Goal: Task Accomplishment & Management: Complete application form

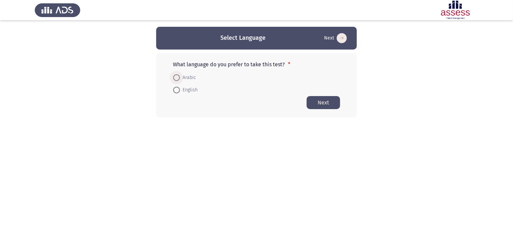
click at [179, 81] on label "Arabic" at bounding box center [184, 78] width 23 height 8
click at [179, 81] on input "Arabic" at bounding box center [176, 77] width 7 height 7
radio input "true"
click at [324, 98] on button "Next" at bounding box center [322, 102] width 33 height 13
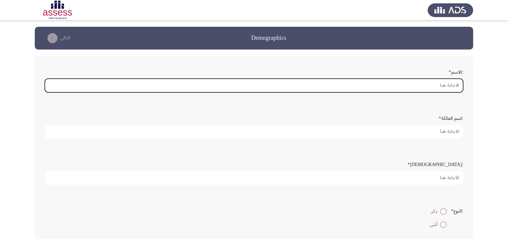
click at [431, 85] on input ":الاسم *" at bounding box center [254, 86] width 418 height 14
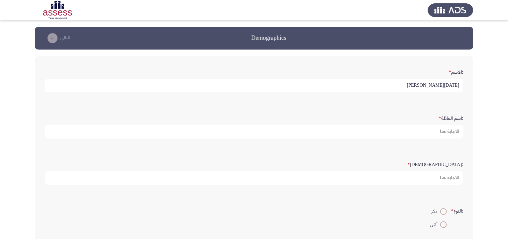
type input "[DATE][PERSON_NAME]"
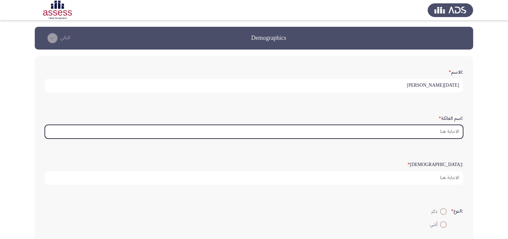
click at [428, 128] on input ":اسم العائلة *" at bounding box center [254, 132] width 418 height 14
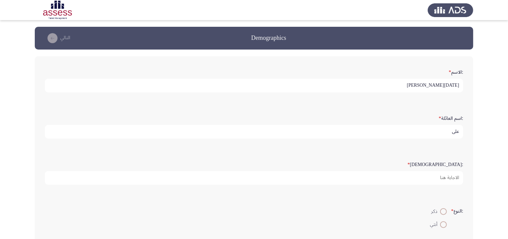
type input "علي"
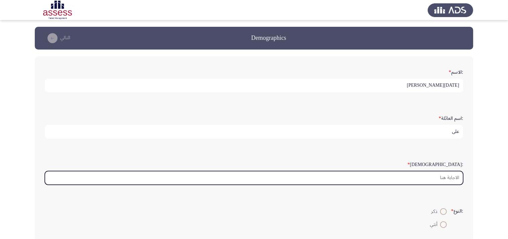
click at [408, 178] on input ":السن *" at bounding box center [254, 178] width 418 height 14
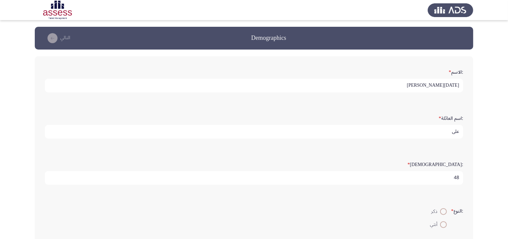
type input "48"
click at [442, 209] on span at bounding box center [443, 211] width 7 height 7
click at [442, 209] on input "ذكر" at bounding box center [443, 211] width 7 height 7
radio input "true"
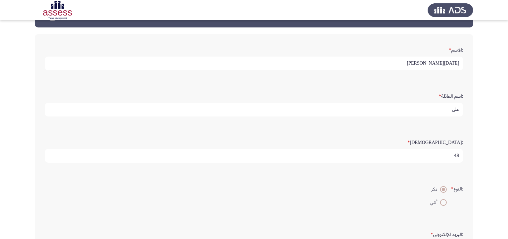
scroll to position [158, 0]
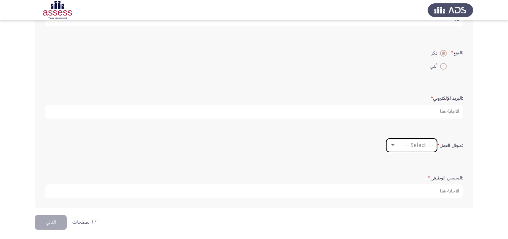
click at [413, 144] on span "--- Select ---" at bounding box center [418, 145] width 30 height 6
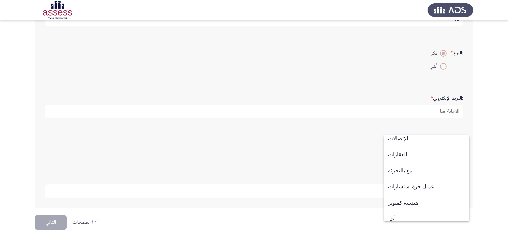
scroll to position [219, 0]
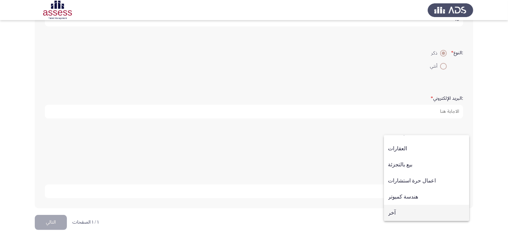
click at [431, 211] on span "آخر" at bounding box center [426, 212] width 77 height 16
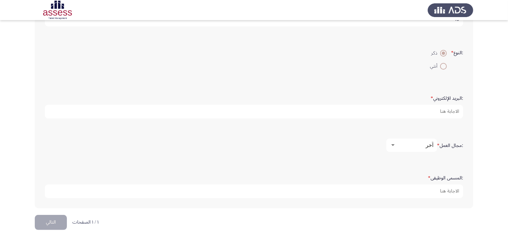
click at [425, 181] on form ":المسمى الوظيفى *" at bounding box center [254, 185] width 418 height 26
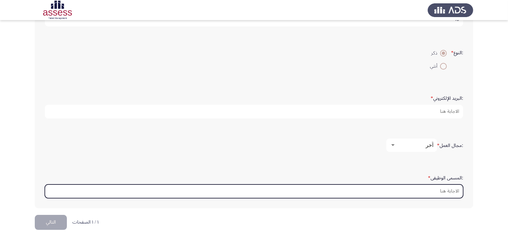
click at [426, 186] on input ":المسمى الوظيفى *" at bounding box center [254, 191] width 418 height 14
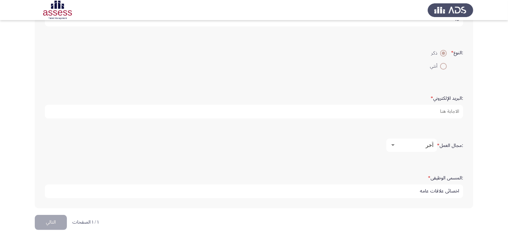
type input "اخصائي علاقات عامه"
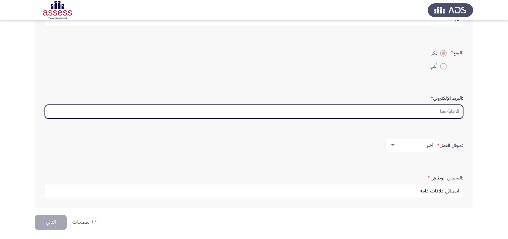
click at [428, 107] on input ":البريد الإلكتروني *" at bounding box center [254, 112] width 418 height 14
type input "ر"
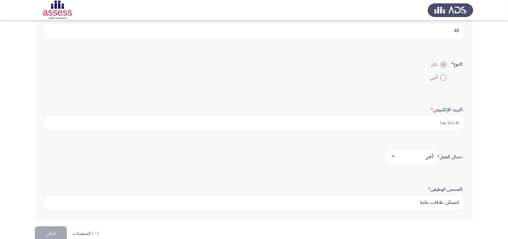
scroll to position [158, 0]
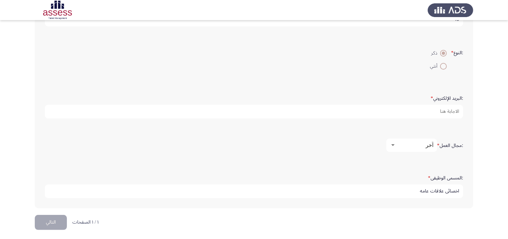
click at [263, 138] on form ":مجال العمل * آخر" at bounding box center [254, 144] width 418 height 13
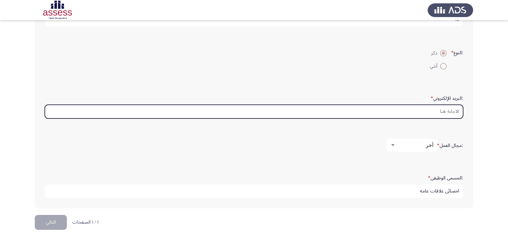
click at [256, 115] on input ":البريد الإلكتروني *" at bounding box center [254, 112] width 418 height 14
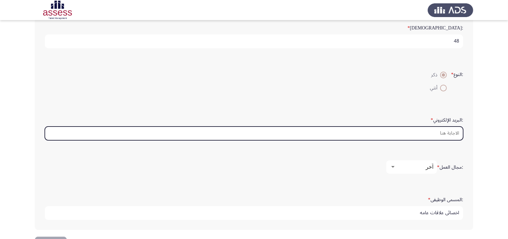
scroll to position [125, 0]
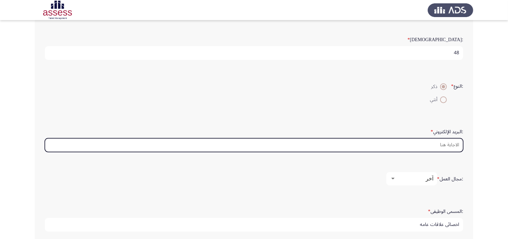
type input "ر"
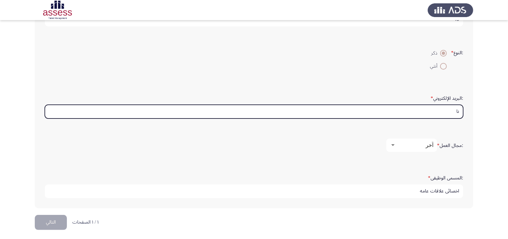
type input "ن"
click at [456, 111] on input "khames1976yousef@" at bounding box center [254, 112] width 418 height 14
click at [459, 109] on input "khames1976[PERSON_NAME]@" at bounding box center [254, 112] width 418 height 14
click at [412, 109] on input "khames1976[PERSON_NAME]@" at bounding box center [254, 112] width 418 height 14
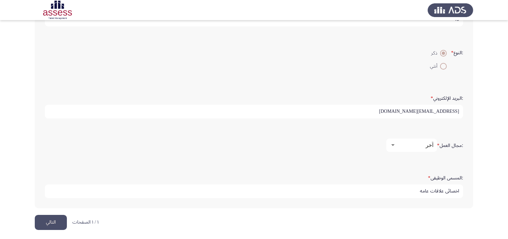
type input "[EMAIL_ADDRESS][DOMAIN_NAME]"
click at [51, 219] on button "التالي" at bounding box center [51, 222] width 32 height 15
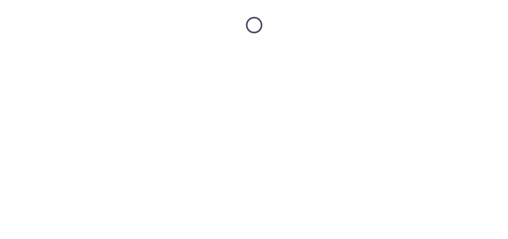
scroll to position [0, 0]
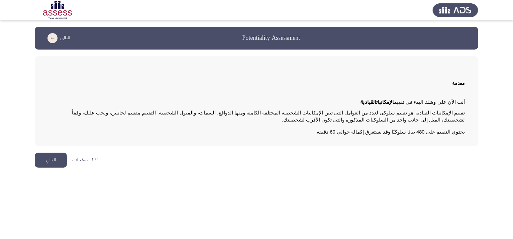
click at [46, 159] on button "التالي" at bounding box center [51, 159] width 32 height 15
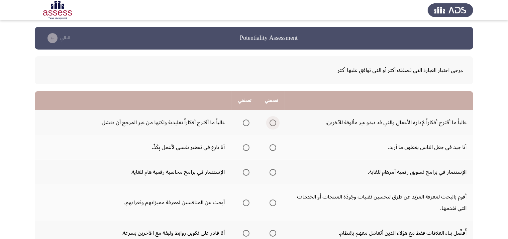
click at [275, 121] on span "Select an option" at bounding box center [272, 122] width 7 height 7
click at [275, 121] on input "Select an option" at bounding box center [272, 122] width 7 height 7
click at [259, 121] on th at bounding box center [271, 122] width 27 height 25
click at [221, 110] on td "غالباً ما أقترح أفكاراً تقليدية ولكنها من غير المرجح أن تفشل." at bounding box center [133, 122] width 196 height 25
click at [245, 146] on span "Select an option" at bounding box center [246, 147] width 7 height 7
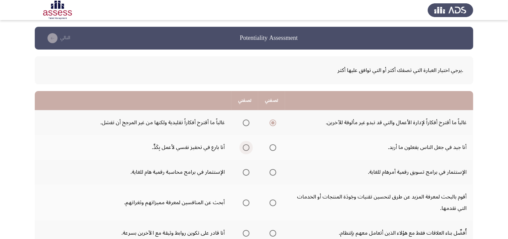
click at [245, 146] on input "Select an option" at bounding box center [246, 147] width 7 height 7
click at [246, 172] on span "Select an option" at bounding box center [246, 172] width 7 height 7
click at [246, 172] on input "Select an option" at bounding box center [246, 172] width 7 height 7
click at [273, 204] on span "Select an option" at bounding box center [272, 202] width 7 height 7
click at [273, 204] on input "Select an option" at bounding box center [272, 202] width 7 height 7
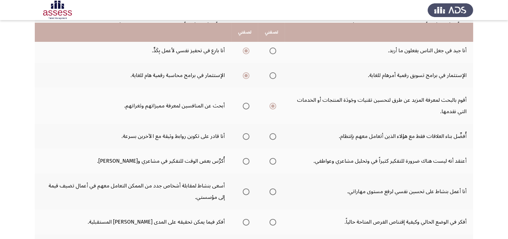
scroll to position [99, 0]
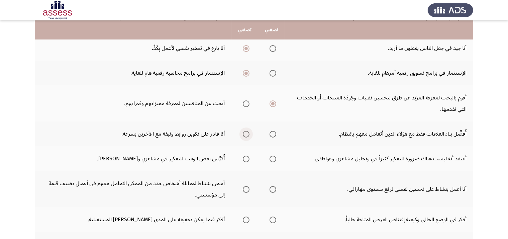
click at [244, 133] on span "Select an option" at bounding box center [246, 134] width 7 height 7
click at [244, 133] on input "Select an option" at bounding box center [246, 134] width 7 height 7
click at [274, 157] on span "Select an option" at bounding box center [272, 158] width 7 height 7
click at [274, 157] on input "Select an option" at bounding box center [272, 158] width 7 height 7
click at [271, 187] on span "Select an option" at bounding box center [272, 189] width 7 height 7
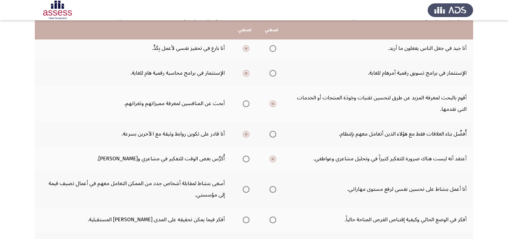
click at [271, 187] on input "Select an option" at bounding box center [272, 189] width 7 height 7
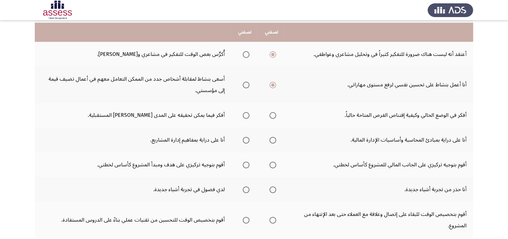
scroll to position [206, 0]
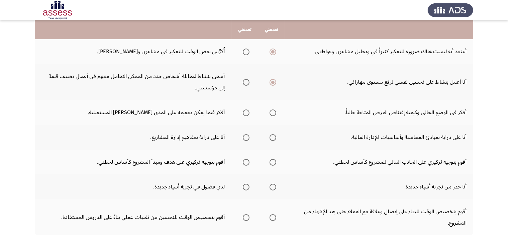
click at [244, 112] on span "Select an option" at bounding box center [246, 112] width 7 height 7
click at [244, 112] on input "Select an option" at bounding box center [246, 112] width 7 height 7
click at [272, 137] on span "Select an option" at bounding box center [272, 137] width 7 height 7
click at [272, 137] on input "Select an option" at bounding box center [272, 137] width 7 height 7
click at [244, 160] on span "Select an option" at bounding box center [246, 162] width 7 height 7
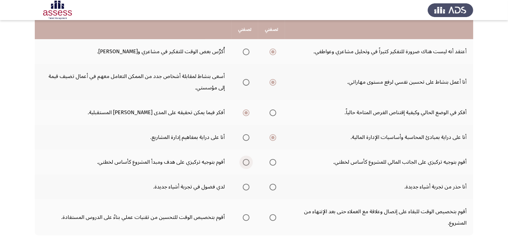
click at [244, 160] on input "Select an option" at bounding box center [246, 162] width 7 height 7
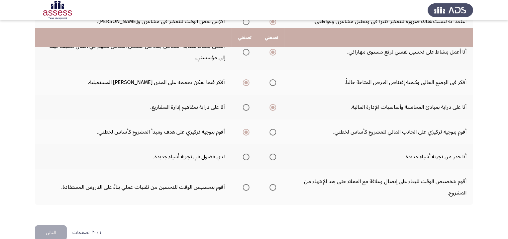
scroll to position [247, 0]
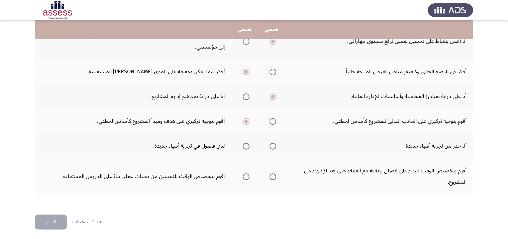
click at [270, 145] on span "Select an option" at bounding box center [272, 146] width 7 height 7
click at [270, 145] on input "Select an option" at bounding box center [272, 146] width 7 height 7
click at [246, 175] on span "Select an option" at bounding box center [246, 176] width 7 height 7
click at [246, 175] on input "Select an option" at bounding box center [246, 176] width 7 height 7
click at [56, 217] on button "التالي" at bounding box center [51, 221] width 32 height 15
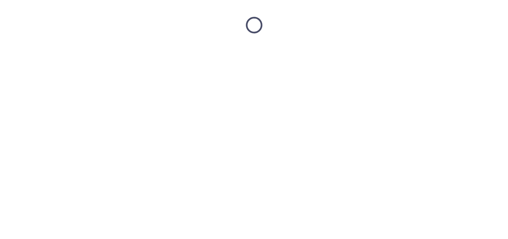
scroll to position [0, 0]
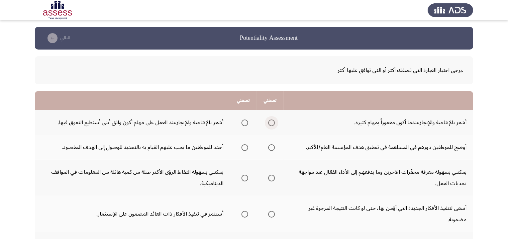
click at [270, 123] on span "Select an option" at bounding box center [271, 122] width 7 height 7
click at [270, 123] on input "Select an option" at bounding box center [271, 122] width 7 height 7
click at [247, 148] on span "Select an option" at bounding box center [244, 147] width 7 height 7
click at [247, 148] on input "Select an option" at bounding box center [244, 147] width 7 height 7
click at [274, 179] on span "Select an option" at bounding box center [271, 177] width 7 height 7
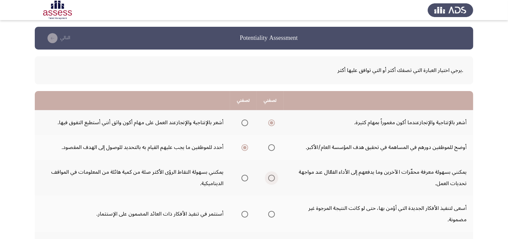
click at [274, 179] on input "Select an option" at bounding box center [271, 177] width 7 height 7
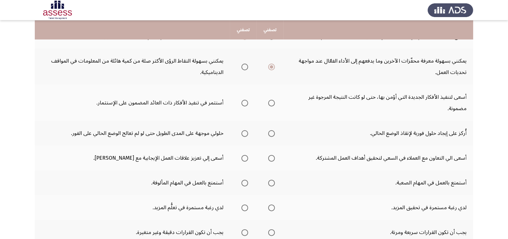
scroll to position [112, 0]
click at [245, 102] on span "Select an option" at bounding box center [244, 102] width 7 height 7
click at [245, 102] on input "Select an option" at bounding box center [244, 102] width 7 height 7
click at [243, 133] on span "Select an option" at bounding box center [244, 132] width 7 height 7
click at [243, 133] on input "Select an option" at bounding box center [244, 132] width 7 height 7
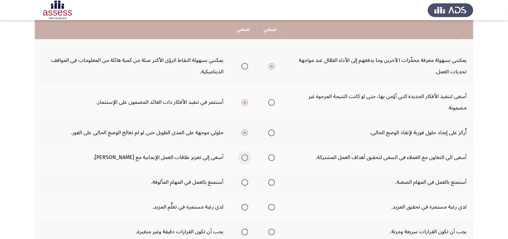
click at [244, 156] on span "Select an option" at bounding box center [244, 157] width 7 height 7
click at [244, 156] on input "Select an option" at bounding box center [244, 157] width 7 height 7
click at [242, 180] on label "Select an option" at bounding box center [243, 182] width 9 height 7
click at [242, 180] on input "Select an option" at bounding box center [244, 182] width 7 height 7
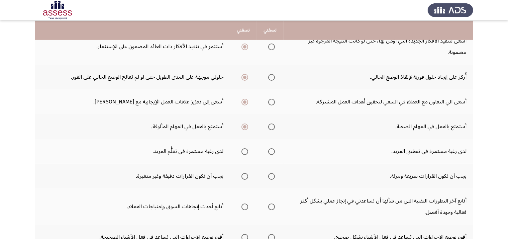
scroll to position [168, 0]
click at [245, 148] on span "Select an option" at bounding box center [244, 150] width 7 height 7
click at [245, 148] on input "Select an option" at bounding box center [244, 150] width 7 height 7
click at [244, 174] on span "Select an option" at bounding box center [244, 175] width 7 height 7
click at [244, 174] on input "Select an option" at bounding box center [244, 175] width 7 height 7
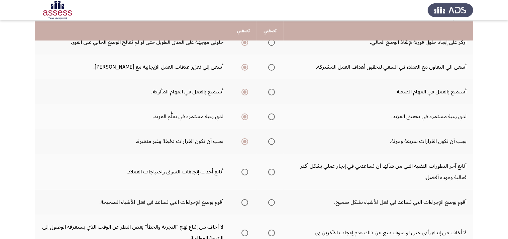
scroll to position [203, 0]
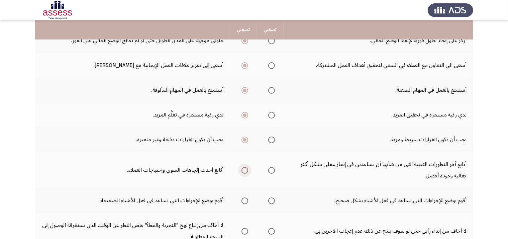
click at [245, 171] on span "Select an option" at bounding box center [244, 170] width 7 height 7
click at [245, 171] on input "Select an option" at bounding box center [244, 170] width 7 height 7
click at [271, 199] on span "Select an option" at bounding box center [271, 200] width 7 height 7
click at [271, 199] on input "Select an option" at bounding box center [271, 200] width 7 height 7
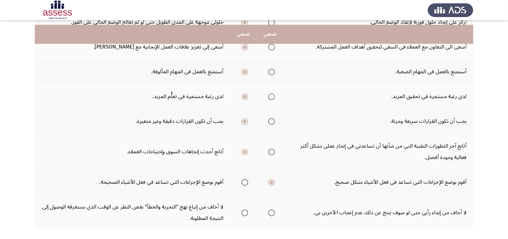
scroll to position [237, 0]
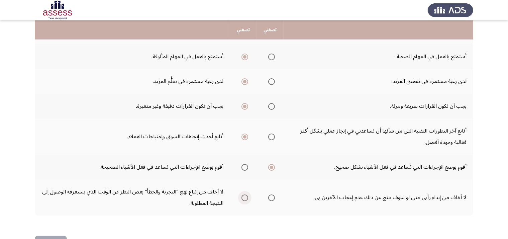
click at [246, 195] on span "Select an option" at bounding box center [244, 197] width 7 height 7
click at [246, 195] on input "Select an option" at bounding box center [244, 197] width 7 height 7
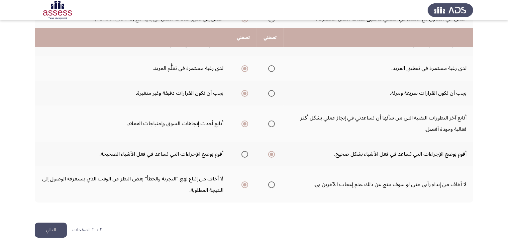
scroll to position [258, 0]
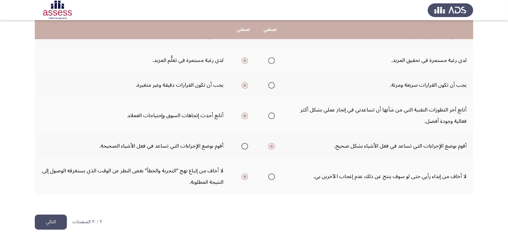
click at [48, 216] on button "التالي" at bounding box center [51, 221] width 32 height 15
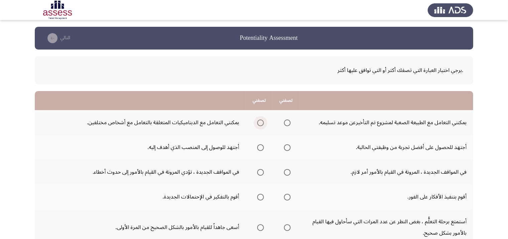
click at [258, 121] on span "Select an option" at bounding box center [260, 122] width 7 height 7
click at [258, 121] on input "Select an option" at bounding box center [260, 122] width 7 height 7
click at [290, 147] on span "Select an option" at bounding box center [287, 147] width 7 height 7
click at [290, 147] on input "Select an option" at bounding box center [287, 147] width 7 height 7
click at [286, 172] on span "Select an option" at bounding box center [287, 172] width 7 height 7
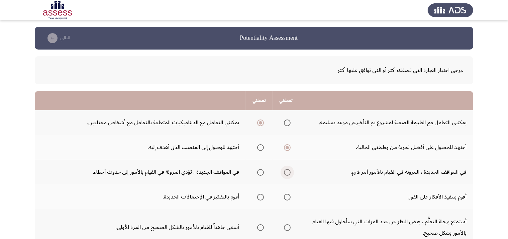
click at [286, 172] on input "Select an option" at bounding box center [287, 172] width 7 height 7
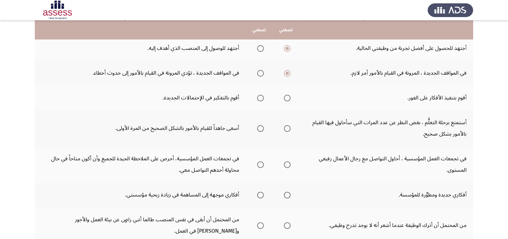
scroll to position [119, 0]
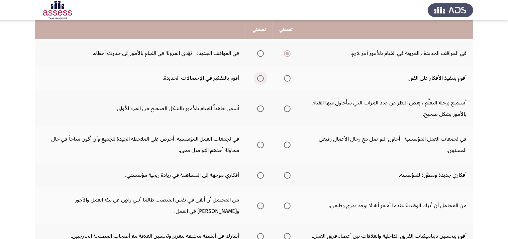
click at [262, 78] on span "Select an option" at bounding box center [260, 78] width 7 height 7
click at [262, 78] on input "Select an option" at bounding box center [260, 78] width 7 height 7
click at [260, 112] on mat-radio-group "Select an option" at bounding box center [258, 108] width 9 height 11
click at [260, 108] on span "Select an option" at bounding box center [260, 108] width 7 height 7
click at [260, 108] on input "Select an option" at bounding box center [260, 108] width 7 height 7
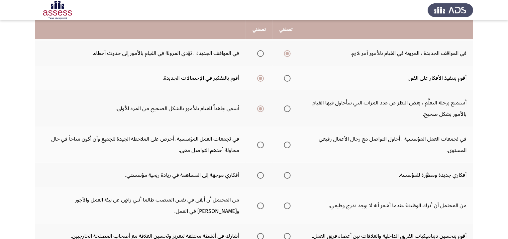
click at [262, 144] on span "Select an option" at bounding box center [260, 144] width 7 height 7
click at [262, 144] on input "Select an option" at bounding box center [260, 144] width 7 height 7
click at [288, 174] on span "Select an option" at bounding box center [287, 175] width 7 height 7
click at [288, 174] on input "Select an option" at bounding box center [287, 175] width 7 height 7
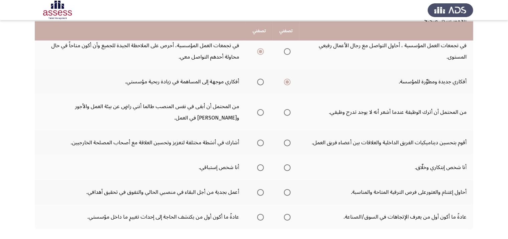
scroll to position [213, 0]
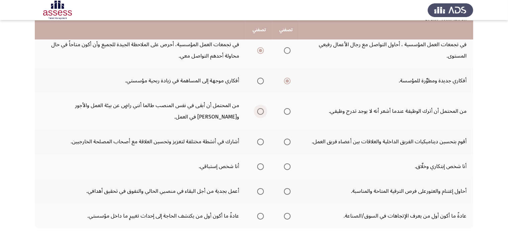
click at [262, 110] on span "Select an option" at bounding box center [260, 111] width 7 height 7
click at [262, 110] on input "Select an option" at bounding box center [260, 111] width 7 height 7
click at [263, 140] on span "Select an option" at bounding box center [260, 141] width 7 height 7
click at [263, 140] on input "Select an option" at bounding box center [260, 141] width 7 height 7
click at [260, 167] on span "Select an option" at bounding box center [260, 166] width 7 height 7
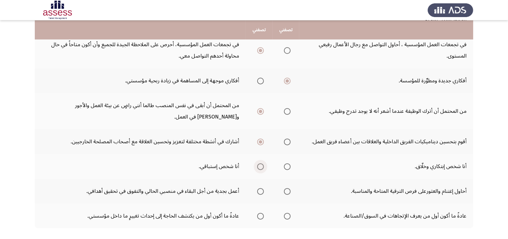
click at [260, 167] on input "Select an option" at bounding box center [260, 166] width 7 height 7
click at [259, 190] on span "Select an option" at bounding box center [260, 191] width 7 height 7
click at [259, 190] on input "Select an option" at bounding box center [260, 191] width 7 height 7
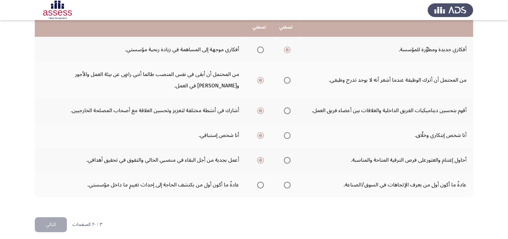
scroll to position [246, 0]
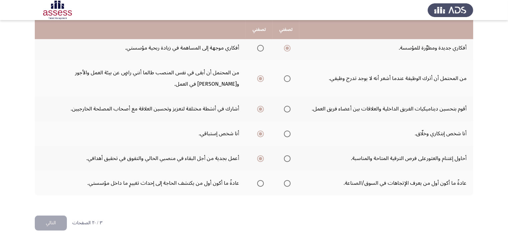
click at [281, 181] on th at bounding box center [285, 182] width 27 height 25
click at [261, 180] on span "Select an option" at bounding box center [260, 183] width 7 height 7
click at [261, 180] on input "Select an option" at bounding box center [260, 183] width 7 height 7
click at [47, 220] on button "التالي" at bounding box center [51, 222] width 32 height 15
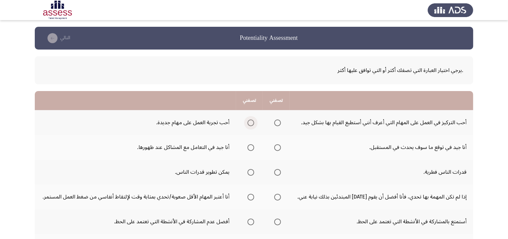
click at [254, 124] on span "Select an option" at bounding box center [250, 122] width 7 height 7
click at [254, 124] on input "Select an option" at bounding box center [250, 122] width 7 height 7
click at [253, 147] on span "Select an option" at bounding box center [250, 147] width 7 height 7
click at [253, 147] on input "Select an option" at bounding box center [250, 147] width 7 height 7
click at [251, 172] on span "Select an option" at bounding box center [250, 172] width 7 height 7
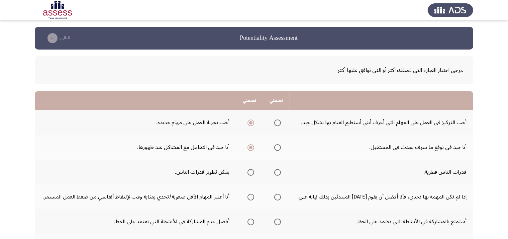
click at [251, 172] on input "Select an option" at bounding box center [250, 172] width 7 height 7
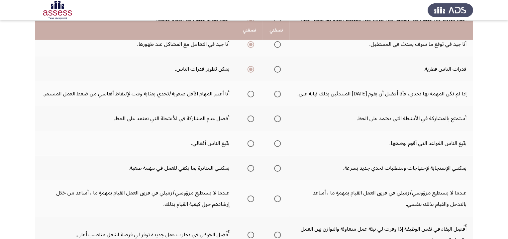
scroll to position [104, 0]
click at [250, 94] on span "Select an option" at bounding box center [250, 93] width 7 height 7
click at [250, 94] on input "Select an option" at bounding box center [250, 93] width 7 height 7
click at [253, 117] on span "Select an option" at bounding box center [250, 118] width 7 height 7
click at [253, 117] on input "Select an option" at bounding box center [250, 118] width 7 height 7
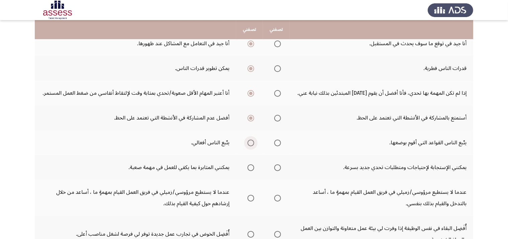
click at [251, 143] on span "Select an option" at bounding box center [250, 142] width 7 height 7
click at [251, 143] on input "Select an option" at bounding box center [250, 142] width 7 height 7
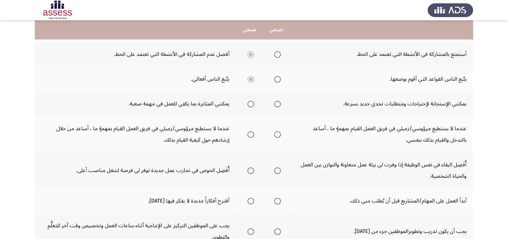
scroll to position [169, 0]
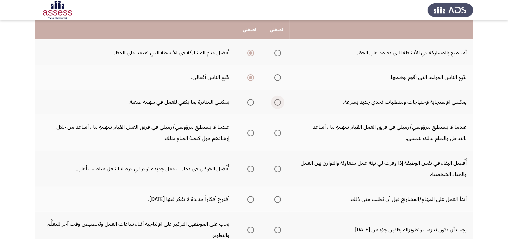
click at [278, 103] on span "Select an option" at bounding box center [277, 102] width 7 height 7
click at [278, 103] on input "Select an option" at bounding box center [277, 102] width 7 height 7
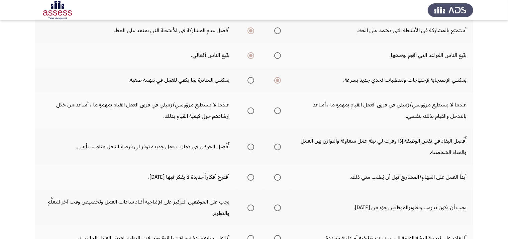
scroll to position [202, 0]
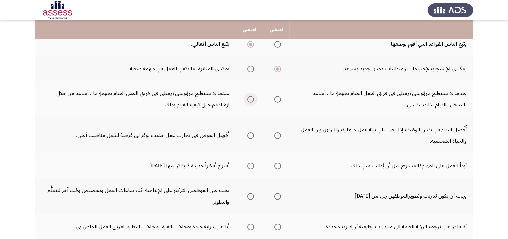
click at [250, 97] on span "Select an option" at bounding box center [250, 99] width 7 height 7
click at [250, 97] on input "Select an option" at bounding box center [250, 99] width 7 height 7
click at [275, 134] on span "Select an option" at bounding box center [277, 135] width 7 height 7
click at [275, 134] on input "Select an option" at bounding box center [277, 135] width 7 height 7
click at [253, 163] on span "Select an option" at bounding box center [250, 165] width 7 height 7
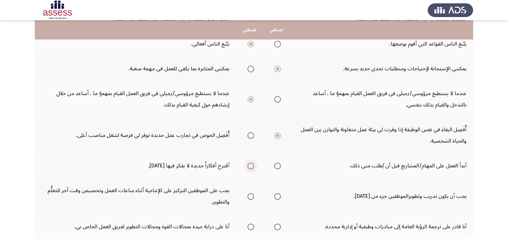
click at [253, 163] on input "Select an option" at bounding box center [250, 165] width 7 height 7
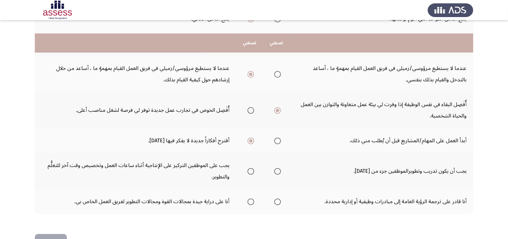
scroll to position [247, 0]
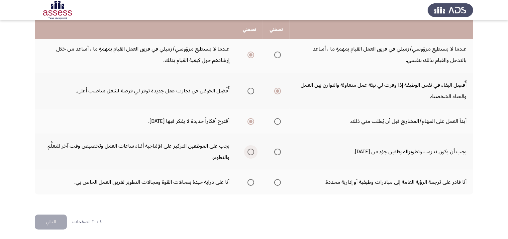
click at [256, 149] on th at bounding box center [249, 151] width 27 height 36
click at [253, 149] on span "Select an option" at bounding box center [250, 151] width 7 height 7
click at [253, 149] on input "Select an option" at bounding box center [250, 151] width 7 height 7
click at [279, 180] on span "Select an option" at bounding box center [277, 182] width 7 height 7
click at [279, 180] on input "Select an option" at bounding box center [277, 182] width 7 height 7
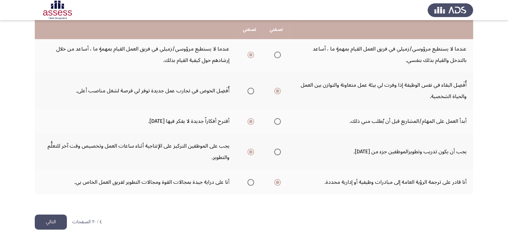
click at [51, 216] on button "التالي" at bounding box center [51, 221] width 32 height 15
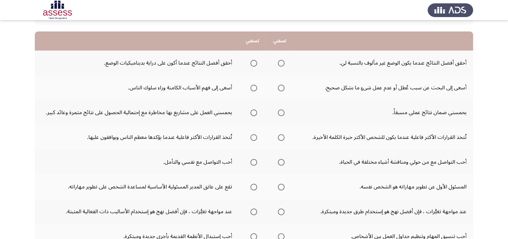
scroll to position [60, 0]
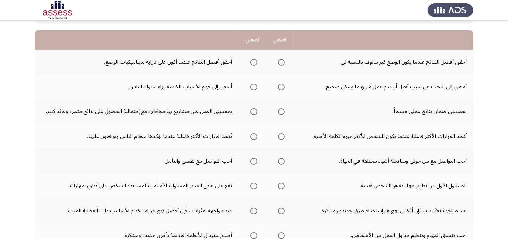
click at [257, 60] on span "Select an option" at bounding box center [253, 62] width 7 height 7
click at [257, 60] on input "Select an option" at bounding box center [253, 62] width 7 height 7
click at [254, 86] on span "Select an option" at bounding box center [253, 87] width 7 height 7
click at [254, 86] on input "Select an option" at bounding box center [253, 87] width 7 height 7
click at [281, 112] on span "Select an option" at bounding box center [281, 111] width 7 height 7
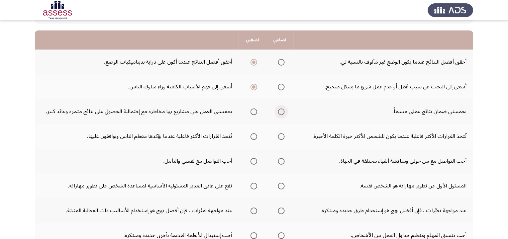
click at [281, 112] on input "Select an option" at bounding box center [281, 111] width 7 height 7
click at [255, 134] on span "Select an option" at bounding box center [253, 136] width 7 height 7
click at [255, 134] on input "Select an option" at bounding box center [253, 136] width 7 height 7
click at [251, 160] on span "Select an option" at bounding box center [253, 161] width 7 height 7
click at [251, 160] on input "Select an option" at bounding box center [253, 161] width 7 height 7
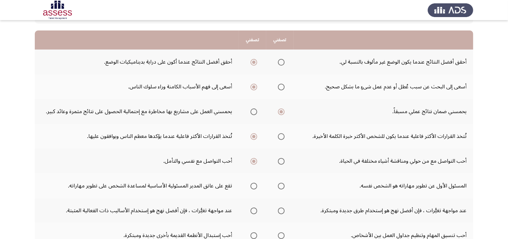
click at [254, 184] on span "Select an option" at bounding box center [253, 185] width 7 height 7
click at [254, 184] on input "Select an option" at bounding box center [253, 185] width 7 height 7
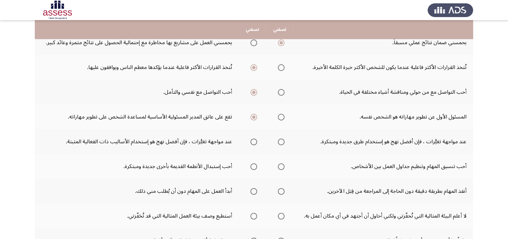
scroll to position [131, 0]
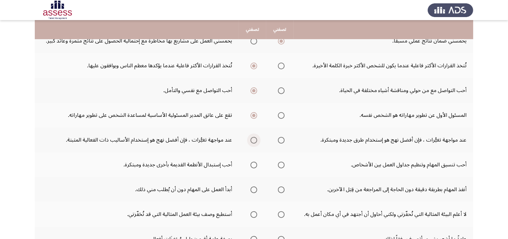
click at [249, 139] on label "Select an option" at bounding box center [252, 140] width 9 height 7
click at [250, 139] on input "Select an option" at bounding box center [253, 140] width 7 height 7
click at [283, 162] on span "Select an option" at bounding box center [281, 164] width 7 height 7
click at [283, 162] on input "Select an option" at bounding box center [281, 164] width 7 height 7
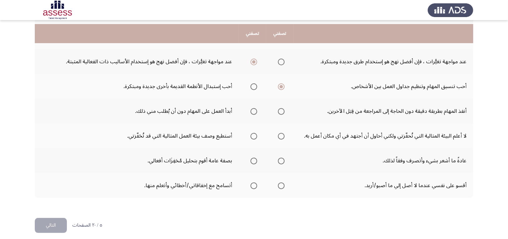
scroll to position [213, 0]
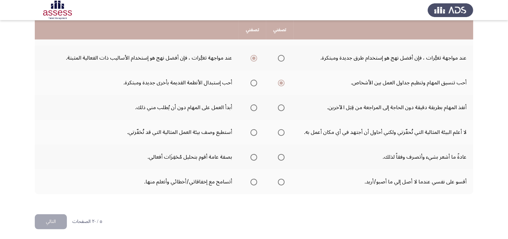
click at [254, 110] on mat-radio-group "Select an option" at bounding box center [252, 107] width 9 height 11
click at [252, 107] on span "Select an option" at bounding box center [253, 107] width 7 height 7
click at [252, 107] on input "Select an option" at bounding box center [253, 107] width 7 height 7
click at [252, 131] on span "Select an option" at bounding box center [253, 132] width 7 height 7
click at [252, 131] on input "Select an option" at bounding box center [253, 132] width 7 height 7
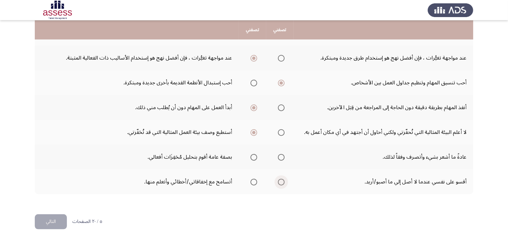
click at [279, 179] on span "Select an option" at bounding box center [281, 181] width 7 height 7
click at [279, 179] on input "Select an option" at bounding box center [281, 181] width 7 height 7
click at [251, 179] on span "Select an option" at bounding box center [253, 181] width 7 height 7
click at [251, 179] on input "Select an option" at bounding box center [253, 181] width 7 height 7
click at [283, 157] on span "Select an option" at bounding box center [281, 157] width 7 height 7
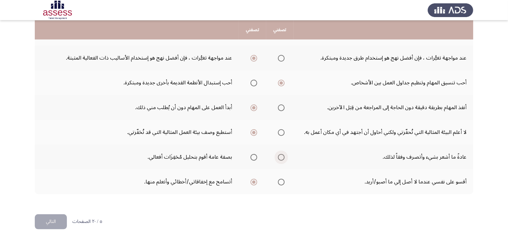
click at [283, 157] on input "Select an option" at bounding box center [281, 157] width 7 height 7
click at [54, 216] on button "التالي" at bounding box center [51, 221] width 32 height 15
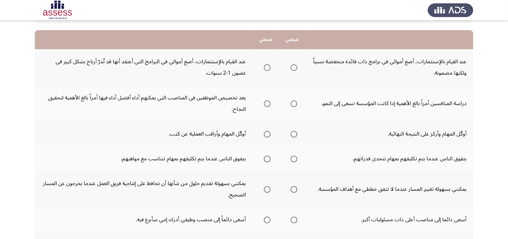
scroll to position [68, 0]
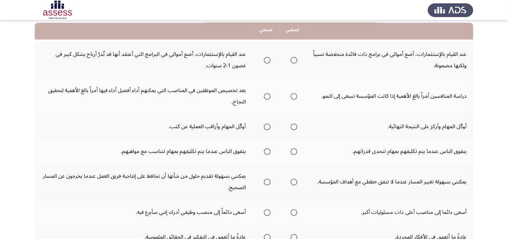
click at [294, 59] on span "Select an option" at bounding box center [293, 60] width 7 height 7
click at [294, 59] on input "Select an option" at bounding box center [293, 60] width 7 height 7
click at [268, 95] on span "Select an option" at bounding box center [267, 96] width 7 height 7
click at [268, 95] on input "Select an option" at bounding box center [267, 96] width 7 height 7
click at [266, 126] on span "Select an option" at bounding box center [267, 126] width 7 height 7
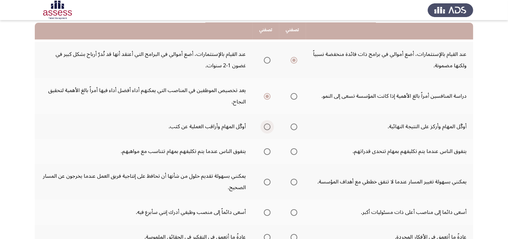
click at [266, 126] on input "Select an option" at bounding box center [267, 126] width 7 height 7
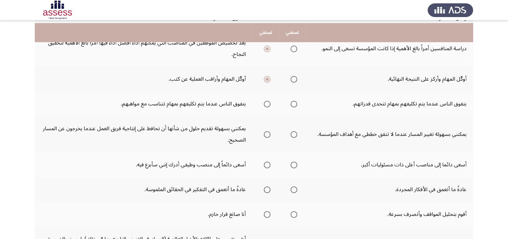
scroll to position [124, 0]
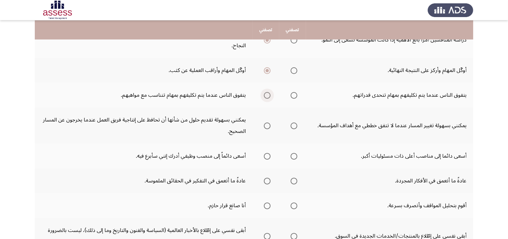
click at [268, 95] on span "Select an option" at bounding box center [267, 95] width 7 height 7
click at [268, 95] on input "Select an option" at bounding box center [267, 95] width 7 height 7
click at [267, 123] on span "Select an option" at bounding box center [267, 125] width 7 height 7
click at [267, 123] on input "Select an option" at bounding box center [267, 125] width 7 height 7
click at [268, 155] on span "Select an option" at bounding box center [267, 156] width 7 height 7
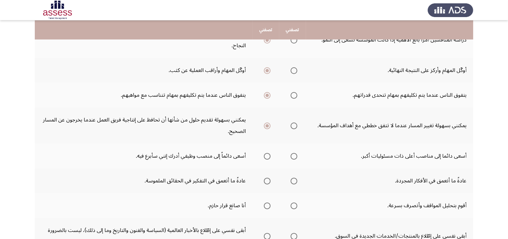
click at [268, 155] on input "Select an option" at bounding box center [267, 156] width 7 height 7
click at [295, 178] on span "Select an option" at bounding box center [293, 180] width 7 height 7
click at [295, 178] on input "Select an option" at bounding box center [293, 180] width 7 height 7
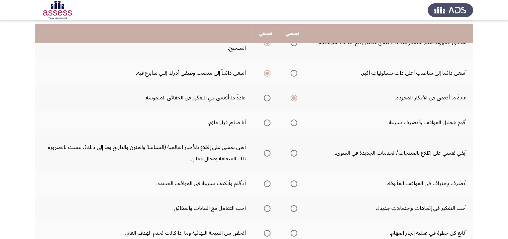
scroll to position [211, 0]
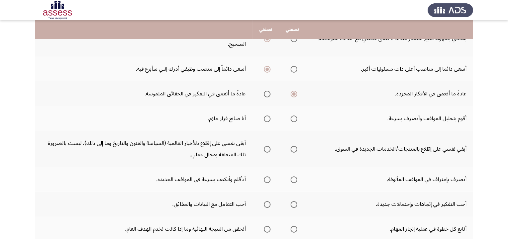
click at [294, 115] on span "Select an option" at bounding box center [293, 118] width 7 height 7
click at [294, 115] on input "Select an option" at bounding box center [293, 118] width 7 height 7
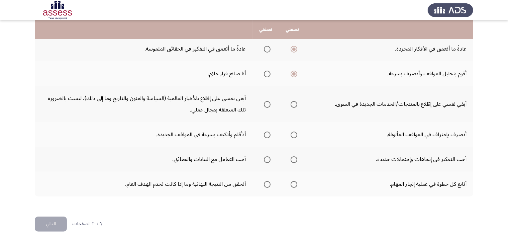
scroll to position [257, 0]
click at [293, 101] on span "Select an option" at bounding box center [293, 103] width 7 height 7
click at [293, 101] on input "Select an option" at bounding box center [293, 103] width 7 height 7
click at [296, 131] on span "Select an option" at bounding box center [293, 134] width 7 height 7
click at [296, 131] on input "Select an option" at bounding box center [293, 134] width 7 height 7
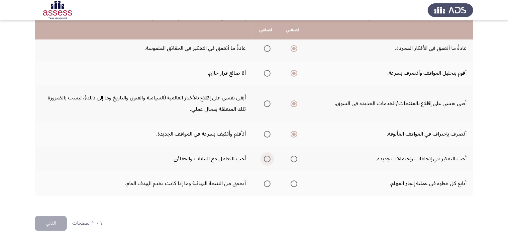
click at [267, 157] on span "Select an option" at bounding box center [267, 158] width 7 height 7
click at [267, 157] on input "Select an option" at bounding box center [267, 158] width 7 height 7
click at [295, 180] on span "Select an option" at bounding box center [293, 183] width 7 height 7
click at [295, 180] on input "Select an option" at bounding box center [293, 183] width 7 height 7
click at [46, 217] on button "التالي" at bounding box center [51, 223] width 32 height 15
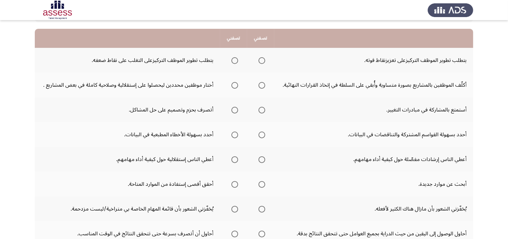
scroll to position [61, 0]
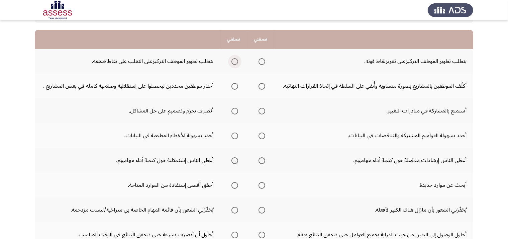
click at [235, 63] on span "Select an option" at bounding box center [234, 61] width 7 height 7
click at [235, 63] on input "Select an option" at bounding box center [234, 61] width 7 height 7
click at [236, 86] on span "Select an option" at bounding box center [234, 86] width 7 height 7
click at [236, 86] on input "Select an option" at bounding box center [234, 86] width 7 height 7
click at [259, 109] on span "Select an option" at bounding box center [261, 111] width 7 height 7
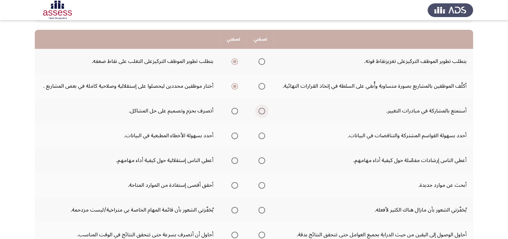
click at [259, 109] on input "Select an option" at bounding box center [261, 111] width 7 height 7
click at [262, 133] on span "Select an option" at bounding box center [261, 135] width 7 height 7
click at [262, 133] on input "Select an option" at bounding box center [261, 135] width 7 height 7
click at [236, 161] on span "Select an option" at bounding box center [234, 160] width 7 height 7
click at [236, 161] on input "Select an option" at bounding box center [234, 160] width 7 height 7
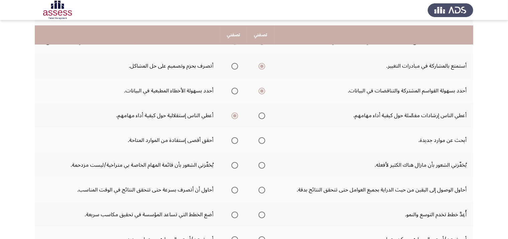
scroll to position [111, 0]
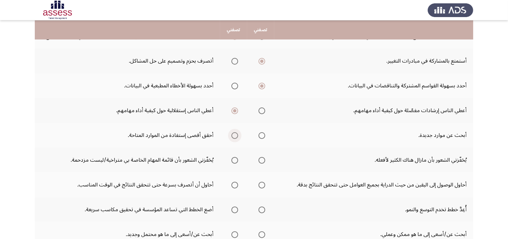
click at [237, 135] on span "Select an option" at bounding box center [234, 135] width 7 height 7
click at [237, 135] on input "Select an option" at bounding box center [234, 135] width 7 height 7
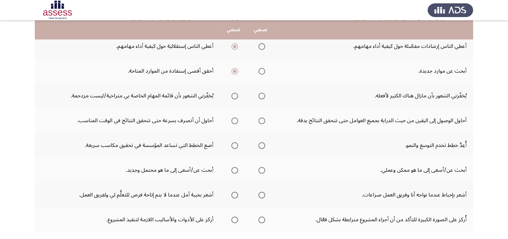
scroll to position [176, 0]
click at [263, 96] on span "Select an option" at bounding box center [261, 95] width 7 height 7
click at [263, 96] on input "Select an option" at bounding box center [261, 95] width 7 height 7
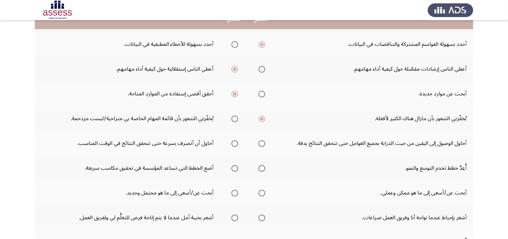
scroll to position [142, 0]
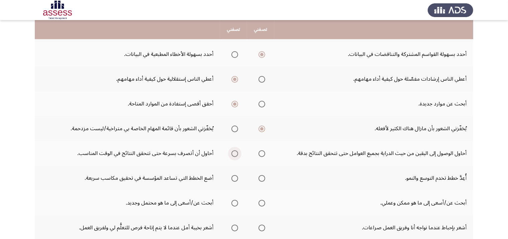
click at [236, 152] on span "Select an option" at bounding box center [234, 153] width 7 height 7
click at [236, 152] on input "Select an option" at bounding box center [234, 153] width 7 height 7
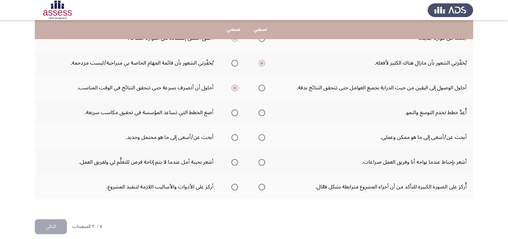
scroll to position [213, 0]
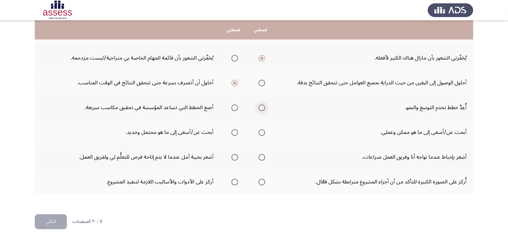
click at [260, 109] on span "Select an option" at bounding box center [261, 107] width 7 height 7
click at [260, 109] on input "Select an option" at bounding box center [261, 107] width 7 height 7
click at [234, 130] on span "Select an option" at bounding box center [234, 132] width 7 height 7
click at [234, 130] on input "Select an option" at bounding box center [234, 132] width 7 height 7
click at [234, 154] on span "Select an option" at bounding box center [234, 157] width 7 height 7
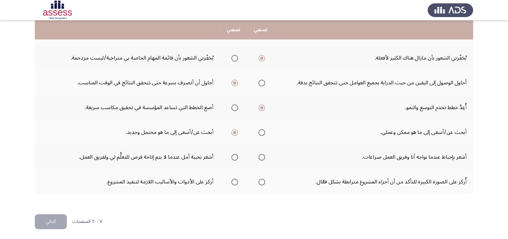
click at [234, 154] on input "Select an option" at bounding box center [234, 157] width 7 height 7
click at [264, 180] on span "Select an option" at bounding box center [261, 181] width 7 height 7
click at [264, 180] on input "Select an option" at bounding box center [261, 181] width 7 height 7
click at [46, 220] on button "التالي" at bounding box center [51, 221] width 32 height 15
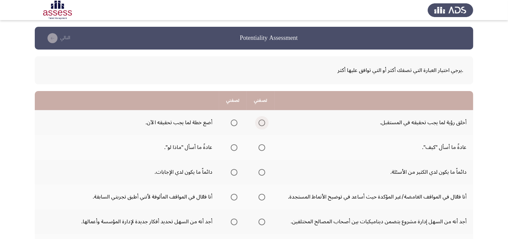
click at [263, 124] on span "Select an option" at bounding box center [261, 122] width 7 height 7
click at [263, 124] on input "Select an option" at bounding box center [261, 122] width 7 height 7
click at [234, 147] on span "Select an option" at bounding box center [234, 147] width 7 height 7
click at [234, 147] on input "Select an option" at bounding box center [234, 147] width 7 height 7
click at [261, 169] on span "Select an option" at bounding box center [261, 172] width 7 height 7
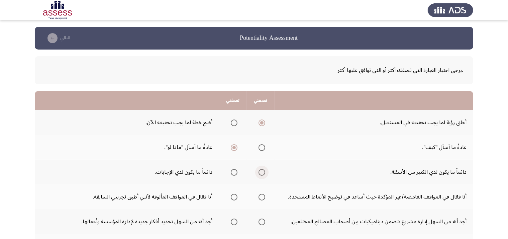
click at [261, 169] on input "Select an option" at bounding box center [261, 172] width 7 height 7
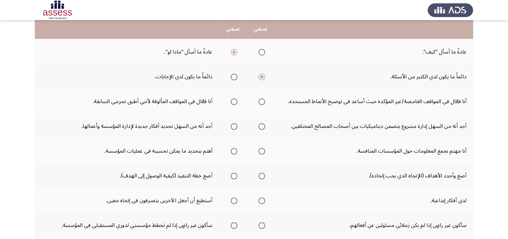
scroll to position [99, 0]
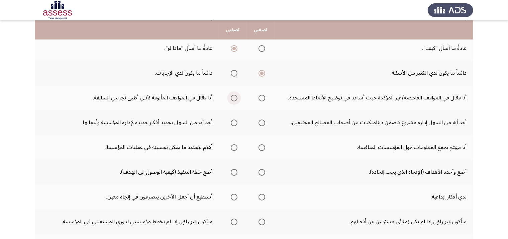
click at [236, 96] on span "Select an option" at bounding box center [234, 98] width 7 height 7
click at [236, 96] on input "Select an option" at bounding box center [234, 98] width 7 height 7
click at [235, 123] on span "Select an option" at bounding box center [234, 122] width 7 height 7
click at [235, 123] on input "Select an option" at bounding box center [234, 122] width 7 height 7
click at [234, 147] on span "Select an option" at bounding box center [234, 147] width 7 height 7
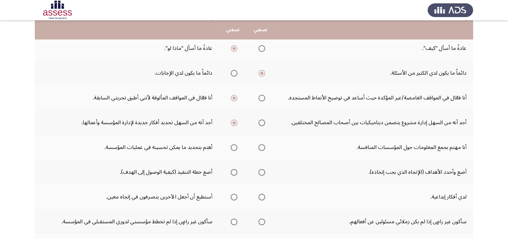
click at [234, 147] on input "Select an option" at bounding box center [234, 147] width 7 height 7
click at [234, 169] on span "Select an option" at bounding box center [234, 172] width 7 height 7
click at [234, 169] on input "Select an option" at bounding box center [234, 172] width 7 height 7
click at [235, 194] on span "Select an option" at bounding box center [234, 196] width 7 height 7
click at [235, 194] on input "Select an option" at bounding box center [234, 196] width 7 height 7
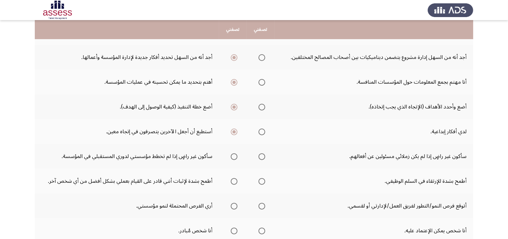
scroll to position [166, 0]
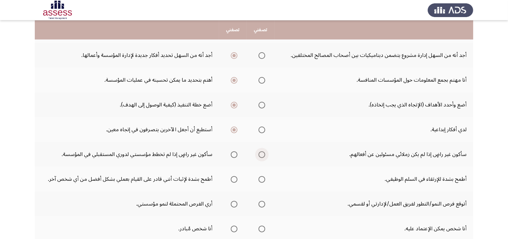
click at [261, 155] on span "Select an option" at bounding box center [261, 154] width 7 height 7
click at [261, 155] on input "Select an option" at bounding box center [261, 154] width 7 height 7
click at [233, 177] on span "Select an option" at bounding box center [234, 179] width 7 height 7
click at [233, 177] on input "Select an option" at bounding box center [234, 179] width 7 height 7
click at [235, 201] on span "Select an option" at bounding box center [234, 203] width 7 height 7
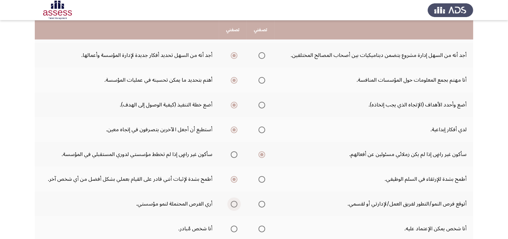
click at [235, 201] on input "Select an option" at bounding box center [234, 203] width 7 height 7
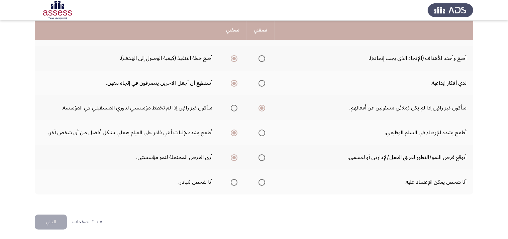
scroll to position [213, 0]
click at [233, 179] on span "Select an option" at bounding box center [234, 181] width 7 height 7
click at [233, 179] on input "Select an option" at bounding box center [234, 181] width 7 height 7
click at [52, 217] on button "التالي" at bounding box center [51, 221] width 32 height 15
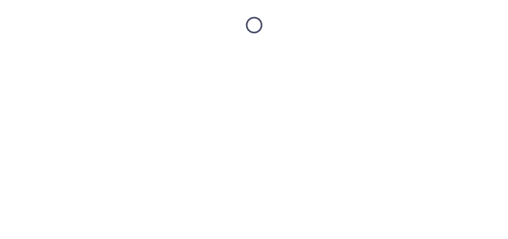
scroll to position [0, 0]
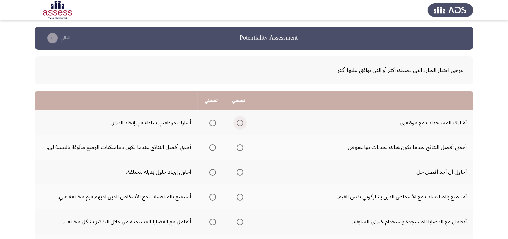
click at [241, 121] on span "Select an option" at bounding box center [240, 122] width 7 height 7
click at [241, 121] on input "Select an option" at bounding box center [240, 122] width 7 height 7
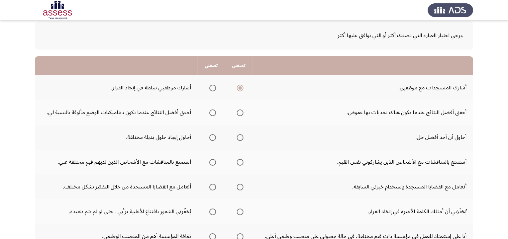
scroll to position [38, 0]
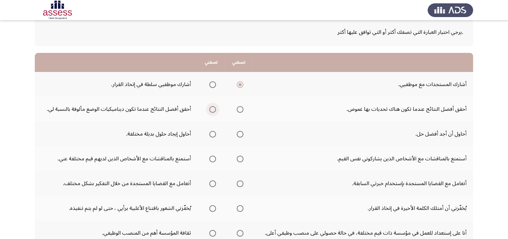
click at [215, 107] on span "Select an option" at bounding box center [212, 109] width 7 height 7
click at [215, 107] on input "Select an option" at bounding box center [212, 109] width 7 height 7
click at [214, 133] on span "Select an option" at bounding box center [212, 134] width 7 height 7
click at [214, 133] on input "Select an option" at bounding box center [212, 134] width 7 height 7
click at [215, 157] on span "Select an option" at bounding box center [212, 158] width 7 height 7
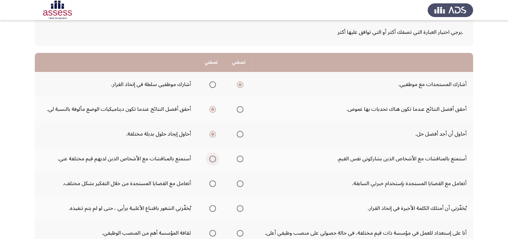
click at [215, 157] on input "Select an option" at bounding box center [212, 158] width 7 height 7
click at [241, 184] on span "Select an option" at bounding box center [240, 183] width 7 height 7
click at [241, 184] on input "Select an option" at bounding box center [240, 183] width 7 height 7
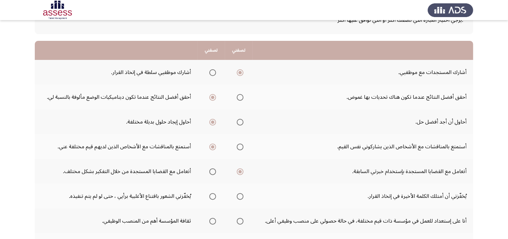
scroll to position [72, 0]
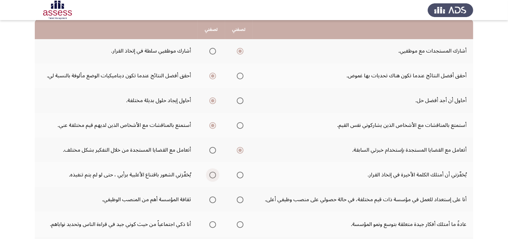
click at [215, 173] on span "Select an option" at bounding box center [212, 174] width 7 height 7
click at [215, 173] on input "Select an option" at bounding box center [212, 174] width 7 height 7
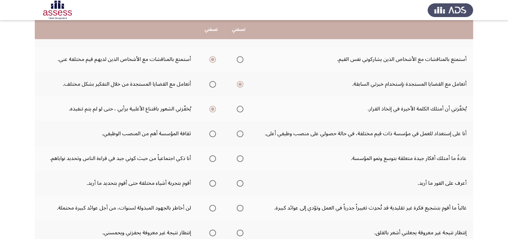
scroll to position [139, 0]
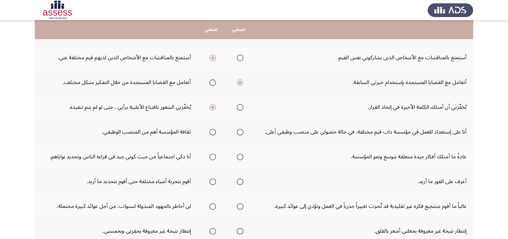
click at [214, 131] on span "Select an option" at bounding box center [212, 132] width 7 height 7
click at [214, 131] on input "Select an option" at bounding box center [212, 132] width 7 height 7
click at [240, 155] on span "Select an option" at bounding box center [240, 156] width 7 height 7
click at [240, 155] on input "Select an option" at bounding box center [240, 156] width 7 height 7
click at [211, 183] on span "Select an option" at bounding box center [212, 181] width 7 height 7
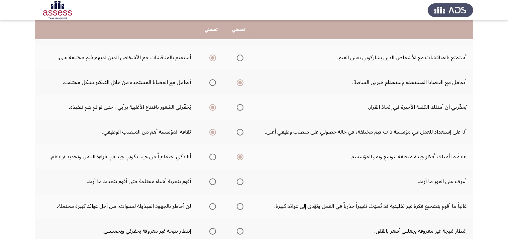
click at [211, 183] on input "Select an option" at bounding box center [212, 181] width 7 height 7
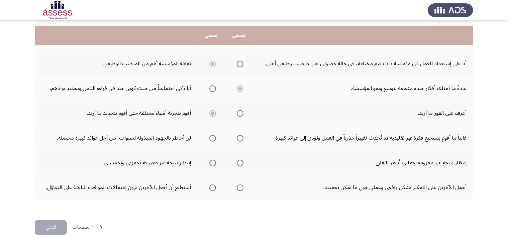
scroll to position [213, 0]
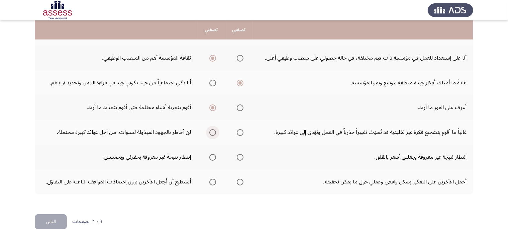
click at [213, 131] on span "Select an option" at bounding box center [212, 132] width 7 height 7
click at [213, 131] on input "Select an option" at bounding box center [212, 132] width 7 height 7
click at [215, 154] on span "Select an option" at bounding box center [212, 157] width 7 height 7
click at [215, 154] on input "Select an option" at bounding box center [212, 157] width 7 height 7
click at [238, 179] on span "Select an option" at bounding box center [240, 181] width 7 height 7
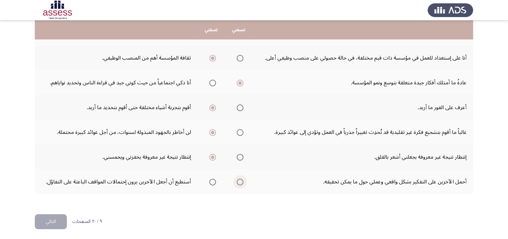
click at [238, 179] on input "Select an option" at bounding box center [240, 181] width 7 height 7
click at [44, 218] on button "التالي" at bounding box center [51, 221] width 32 height 15
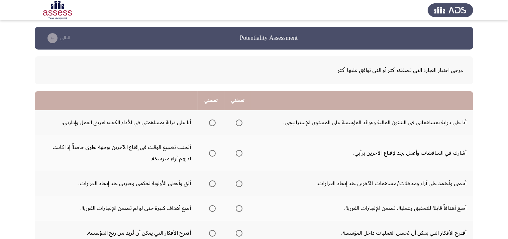
click at [213, 123] on span "Select an option" at bounding box center [212, 122] width 7 height 7
click at [213, 123] on input "Select an option" at bounding box center [212, 122] width 7 height 7
click at [215, 152] on span "Select an option" at bounding box center [212, 153] width 7 height 7
click at [215, 152] on input "Select an option" at bounding box center [212, 153] width 7 height 7
click at [240, 150] on span "Select an option" at bounding box center [239, 153] width 7 height 7
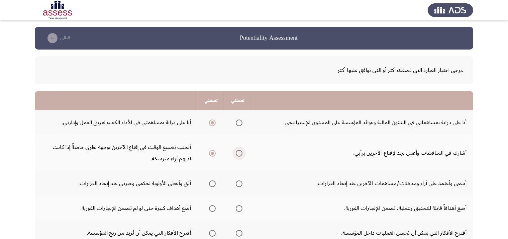
click at [240, 150] on input "Select an option" at bounding box center [239, 153] width 7 height 7
click at [211, 154] on span "Select an option" at bounding box center [212, 153] width 7 height 7
click at [211, 154] on input "Select an option" at bounding box center [212, 153] width 7 height 7
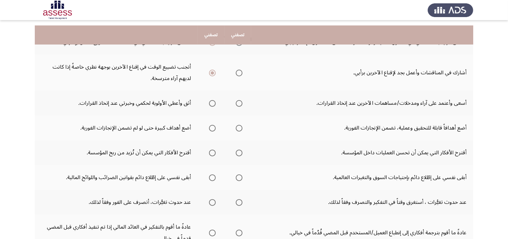
scroll to position [88, 0]
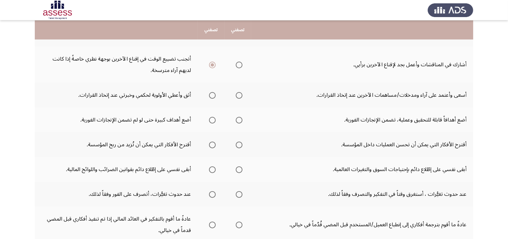
click at [238, 97] on span "Select an option" at bounding box center [239, 95] width 7 height 7
click at [238, 97] on input "Select an option" at bounding box center [239, 95] width 7 height 7
click at [209, 119] on span "Select an option" at bounding box center [212, 120] width 7 height 7
click at [209, 119] on input "Select an option" at bounding box center [212, 120] width 7 height 7
click at [235, 143] on label "Select an option" at bounding box center [237, 144] width 9 height 7
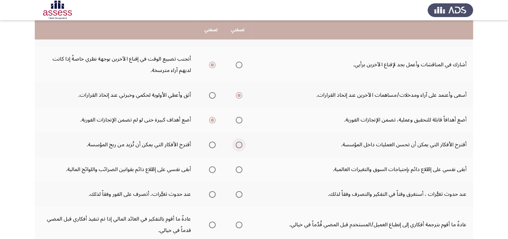
click at [236, 143] on input "Select an option" at bounding box center [239, 144] width 7 height 7
click at [212, 169] on span "Select an option" at bounding box center [212, 169] width 7 height 7
click at [212, 169] on input "Select an option" at bounding box center [212, 169] width 7 height 7
click at [237, 194] on span "Select an option" at bounding box center [239, 194] width 7 height 7
click at [237, 194] on input "Select an option" at bounding box center [239, 194] width 7 height 7
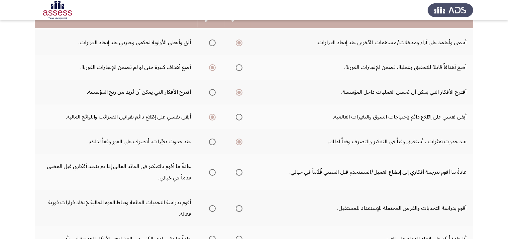
scroll to position [129, 0]
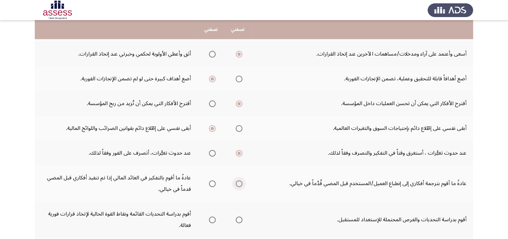
click at [239, 182] on span "Select an option" at bounding box center [239, 183] width 7 height 7
click at [239, 182] on input "Select an option" at bounding box center [239, 183] width 7 height 7
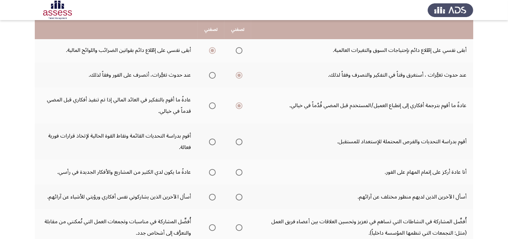
scroll to position [208, 0]
click at [210, 140] on span "Select an option" at bounding box center [212, 140] width 7 height 7
click at [210, 140] on input "Select an option" at bounding box center [212, 140] width 7 height 7
click at [213, 170] on span "Select an option" at bounding box center [212, 171] width 7 height 7
click at [213, 170] on input "Select an option" at bounding box center [212, 171] width 7 height 7
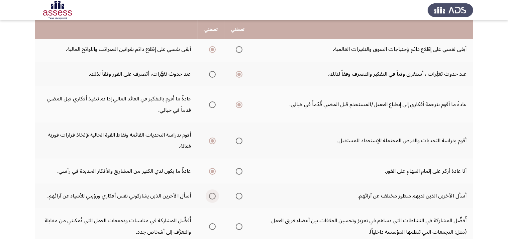
click at [215, 194] on span "Select an option" at bounding box center [212, 195] width 7 height 7
click at [215, 194] on input "Select an option" at bounding box center [212, 195] width 7 height 7
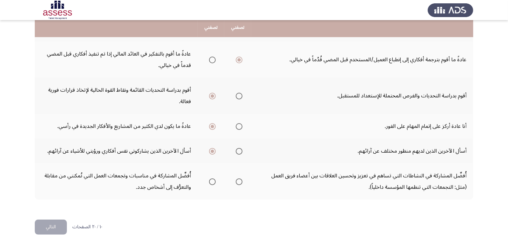
scroll to position [258, 0]
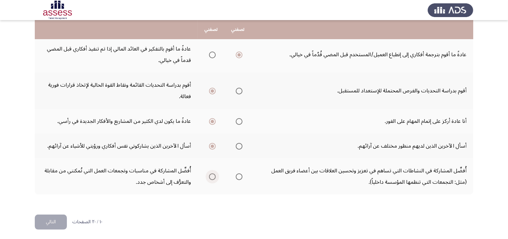
click at [213, 174] on span "Select an option" at bounding box center [212, 176] width 7 height 7
click at [213, 174] on input "Select an option" at bounding box center [212, 176] width 7 height 7
click at [51, 214] on button "التالي" at bounding box center [51, 221] width 32 height 15
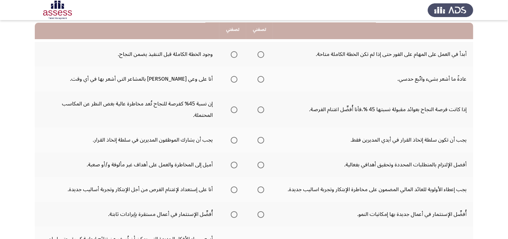
scroll to position [68, 0]
click at [232, 54] on span "Select an option" at bounding box center [234, 54] width 7 height 7
click at [232, 54] on input "Select an option" at bounding box center [234, 54] width 7 height 7
click at [260, 79] on span "Select an option" at bounding box center [260, 79] width 7 height 7
click at [260, 79] on input "Select an option" at bounding box center [260, 79] width 7 height 7
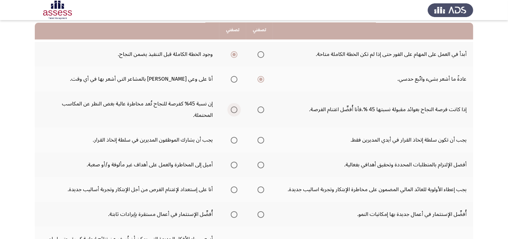
click at [233, 107] on span "Select an option" at bounding box center [234, 109] width 7 height 7
click at [233, 107] on input "Select an option" at bounding box center [234, 109] width 7 height 7
click at [259, 141] on span "Select an option" at bounding box center [260, 140] width 7 height 7
click at [259, 141] on input "Select an option" at bounding box center [260, 140] width 7 height 7
click at [260, 163] on span "Select an option" at bounding box center [260, 164] width 7 height 7
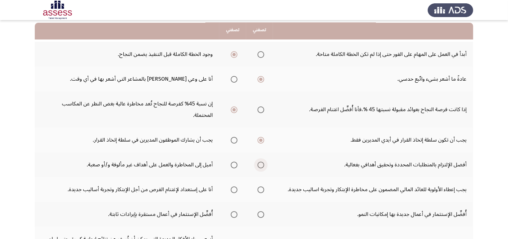
click at [260, 163] on input "Select an option" at bounding box center [260, 164] width 7 height 7
click at [263, 190] on span "Select an option" at bounding box center [260, 189] width 7 height 7
click at [263, 190] on input "Select an option" at bounding box center [260, 189] width 7 height 7
click at [234, 212] on span "Select an option" at bounding box center [234, 214] width 7 height 7
click at [234, 212] on input "Select an option" at bounding box center [234, 214] width 7 height 7
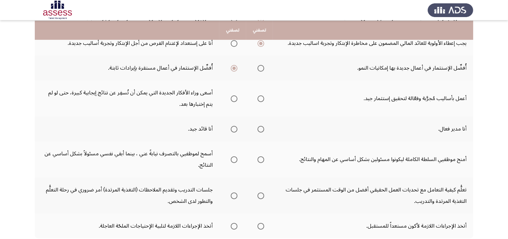
scroll to position [215, 0]
click at [260, 95] on span "Select an option" at bounding box center [260, 98] width 7 height 7
click at [260, 95] on input "Select an option" at bounding box center [260, 98] width 7 height 7
click at [231, 126] on span "Select an option" at bounding box center [234, 128] width 7 height 7
click at [231, 126] on input "Select an option" at bounding box center [234, 128] width 7 height 7
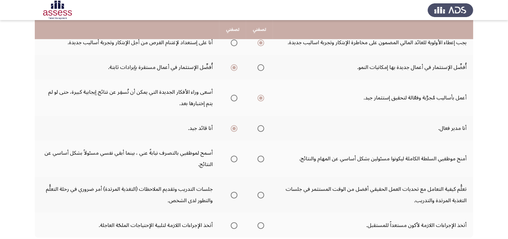
click at [231, 159] on span "Select an option" at bounding box center [234, 158] width 7 height 7
click at [231, 159] on input "Select an option" at bounding box center [234, 158] width 7 height 7
click at [231, 191] on span "Select an option" at bounding box center [234, 194] width 7 height 7
click at [231, 191] on input "Select an option" at bounding box center [234, 194] width 7 height 7
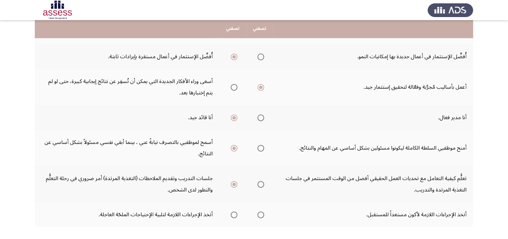
scroll to position [225, 0]
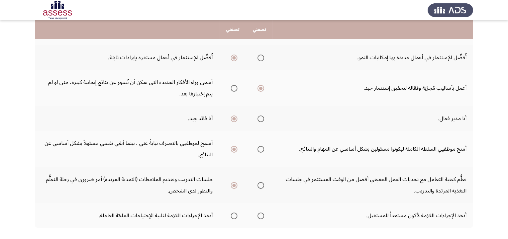
click at [262, 214] on span "Select an option" at bounding box center [260, 215] width 7 height 7
click at [262, 214] on input "Select an option" at bounding box center [260, 215] width 7 height 7
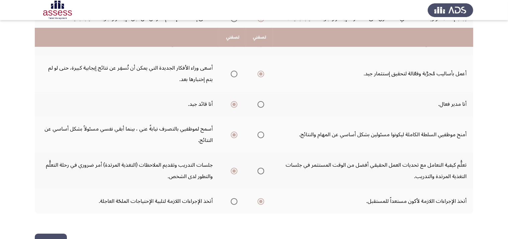
scroll to position [258, 0]
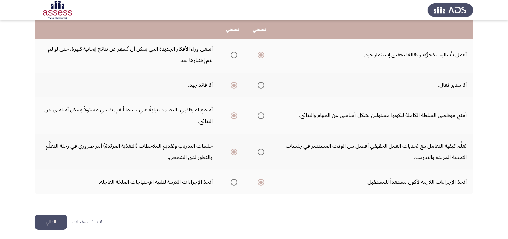
click at [44, 218] on button "التالي" at bounding box center [51, 221] width 32 height 15
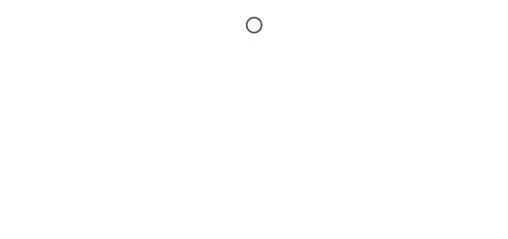
scroll to position [0, 0]
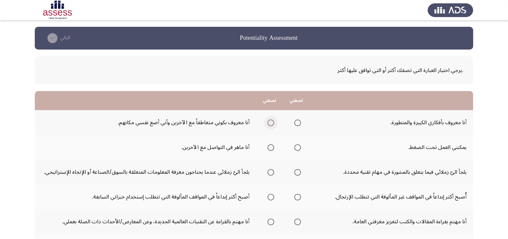
click at [268, 124] on span "Select an option" at bounding box center [270, 122] width 7 height 7
click at [268, 124] on input "Select an option" at bounding box center [270, 122] width 7 height 7
click at [271, 148] on span "Select an option" at bounding box center [270, 147] width 7 height 7
click at [271, 148] on input "Select an option" at bounding box center [270, 147] width 7 height 7
drag, startPoint x: 297, startPoint y: 146, endPoint x: 293, endPoint y: 146, distance: 3.7
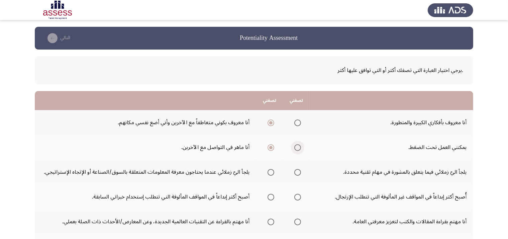
click at [293, 146] on label "Select an option" at bounding box center [295, 147] width 9 height 7
click at [294, 146] on input "Select an option" at bounding box center [297, 147] width 7 height 7
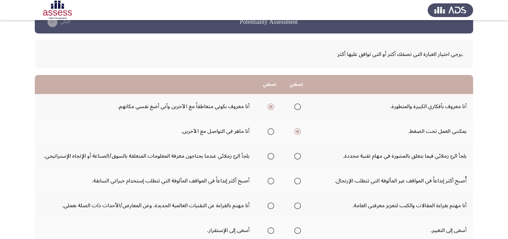
scroll to position [24, 0]
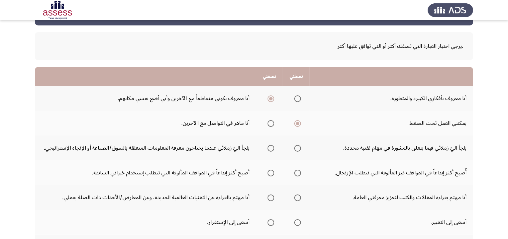
click at [269, 123] on span "Select an option" at bounding box center [270, 123] width 7 height 7
click at [269, 123] on input "Select an option" at bounding box center [270, 123] width 7 height 7
click at [299, 145] on span "Select an option" at bounding box center [297, 148] width 7 height 7
click at [299, 145] on input "Select an option" at bounding box center [297, 148] width 7 height 7
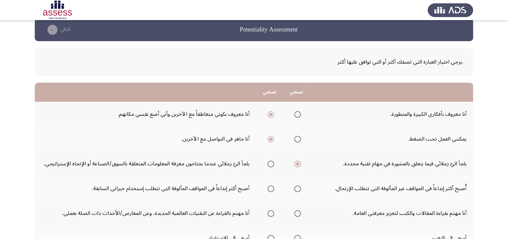
scroll to position [0, 0]
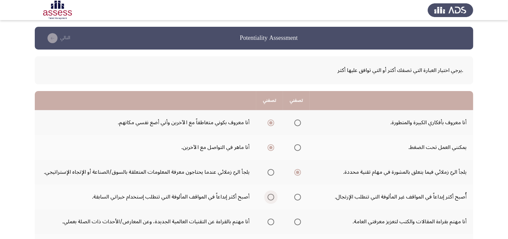
click at [269, 195] on span "Select an option" at bounding box center [270, 196] width 7 height 7
click at [269, 195] on input "Select an option" at bounding box center [270, 196] width 7 height 7
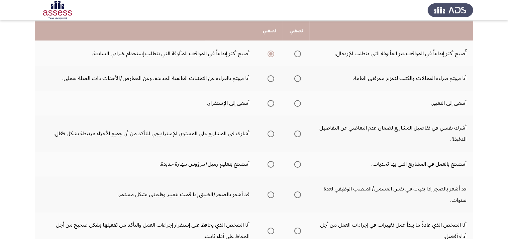
scroll to position [147, 0]
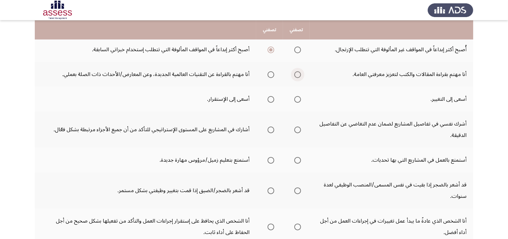
click at [298, 74] on span "Select an option" at bounding box center [297, 74] width 7 height 7
click at [298, 74] on input "Select an option" at bounding box center [297, 74] width 7 height 7
click at [274, 97] on span "Select an option" at bounding box center [270, 99] width 7 height 7
click at [274, 97] on input "Select an option" at bounding box center [270, 99] width 7 height 7
click at [298, 132] on mat-radio-group "Select an option" at bounding box center [295, 129] width 9 height 11
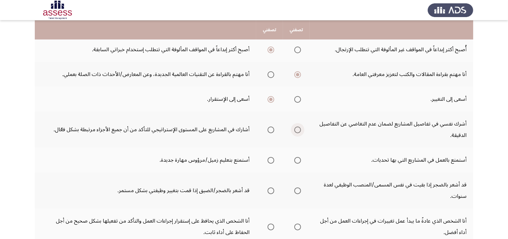
click at [298, 129] on span "Select an option" at bounding box center [297, 129] width 7 height 7
click at [298, 129] on input "Select an option" at bounding box center [297, 129] width 7 height 7
click at [268, 157] on span "Select an option" at bounding box center [270, 160] width 7 height 7
click at [268, 157] on input "Select an option" at bounding box center [270, 160] width 7 height 7
click at [272, 189] on span "Select an option" at bounding box center [270, 190] width 7 height 7
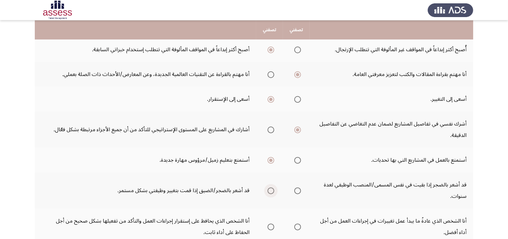
click at [272, 189] on input "Select an option" at bounding box center [270, 190] width 7 height 7
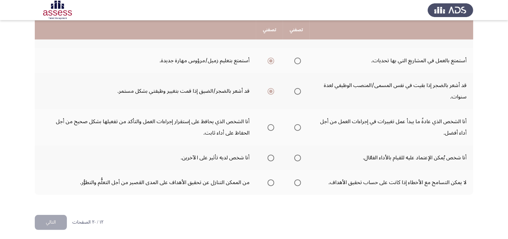
scroll to position [247, 0]
click at [271, 125] on span "Select an option" at bounding box center [270, 127] width 7 height 7
click at [271, 125] on input "Select an option" at bounding box center [270, 127] width 7 height 7
click at [299, 124] on span "Select an option" at bounding box center [297, 127] width 7 height 7
click at [299, 124] on input "Select an option" at bounding box center [297, 127] width 7 height 7
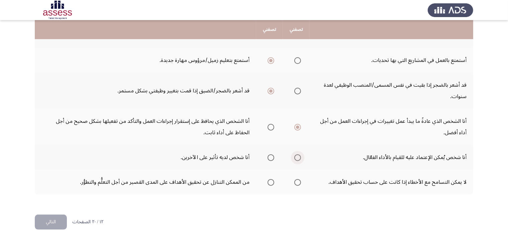
click at [298, 157] on span "Select an option" at bounding box center [297, 157] width 7 height 7
click at [298, 157] on input "Select an option" at bounding box center [297, 157] width 7 height 7
click at [271, 180] on span "Select an option" at bounding box center [270, 182] width 7 height 7
click at [271, 180] on input "Select an option" at bounding box center [270, 182] width 7 height 7
click at [61, 215] on button "التالي" at bounding box center [51, 221] width 32 height 15
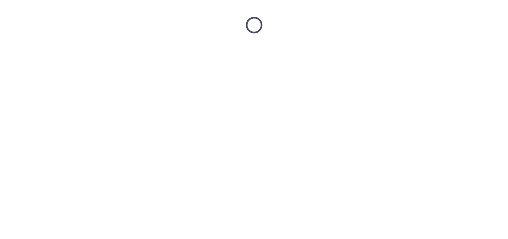
scroll to position [0, 0]
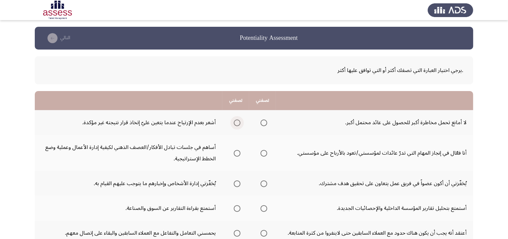
click at [235, 124] on span "Select an option" at bounding box center [237, 122] width 7 height 7
click at [235, 124] on input "Select an option" at bounding box center [237, 122] width 7 height 7
click at [235, 153] on span "Select an option" at bounding box center [237, 153] width 7 height 7
click at [235, 153] on input "Select an option" at bounding box center [237, 153] width 7 height 7
click at [265, 184] on span "Select an option" at bounding box center [263, 183] width 7 height 7
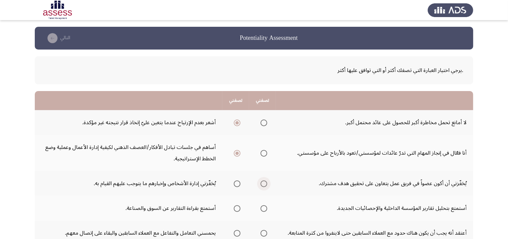
click at [265, 184] on input "Select an option" at bounding box center [263, 183] width 7 height 7
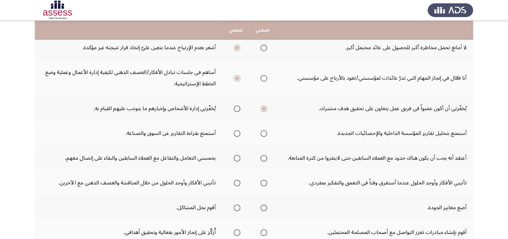
scroll to position [75, 0]
click at [265, 131] on span "Select an option" at bounding box center [263, 133] width 7 height 7
click at [265, 131] on input "Select an option" at bounding box center [263, 133] width 7 height 7
click at [235, 155] on span "Select an option" at bounding box center [237, 157] width 7 height 7
click at [235, 155] on input "Select an option" at bounding box center [237, 157] width 7 height 7
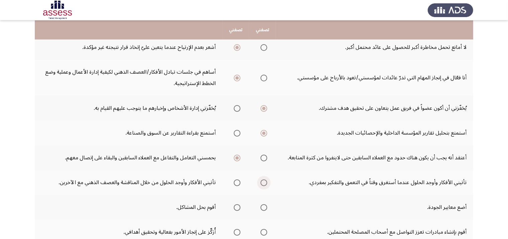
click at [263, 183] on span "Select an option" at bounding box center [263, 182] width 7 height 7
click at [263, 183] on input "Select an option" at bounding box center [263, 182] width 7 height 7
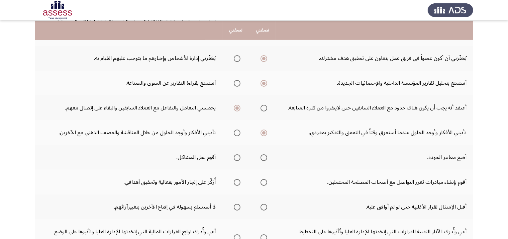
scroll to position [126, 0]
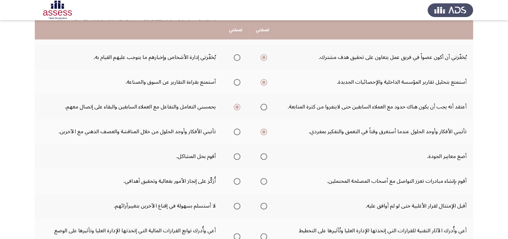
click at [237, 154] on span "Select an option" at bounding box center [237, 156] width 7 height 7
click at [237, 154] on input "Select an option" at bounding box center [237, 156] width 7 height 7
click at [237, 180] on span "Select an option" at bounding box center [237, 181] width 7 height 7
click at [237, 180] on input "Select an option" at bounding box center [237, 181] width 7 height 7
click at [262, 205] on span "Select an option" at bounding box center [263, 205] width 7 height 7
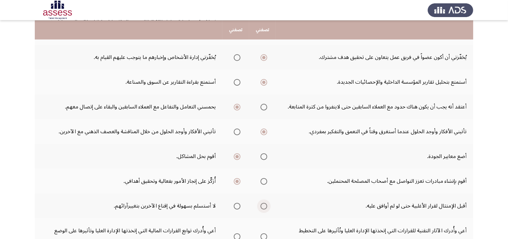
click at [262, 205] on input "Select an option" at bounding box center [263, 205] width 7 height 7
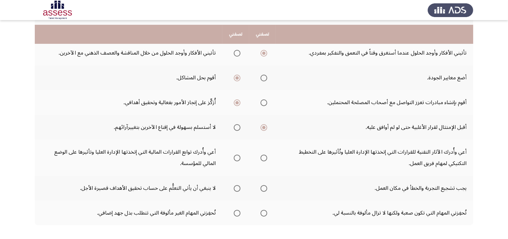
scroll to position [209, 0]
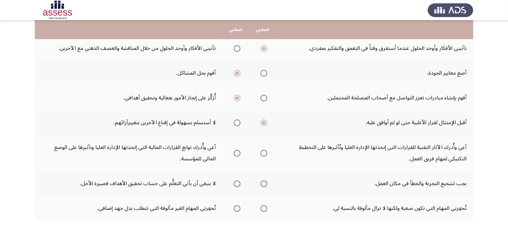
click at [265, 150] on span "Select an option" at bounding box center [263, 153] width 7 height 7
click at [265, 150] on input "Select an option" at bounding box center [263, 153] width 7 height 7
click at [262, 180] on span "Select an option" at bounding box center [263, 183] width 7 height 7
click at [262, 180] on input "Select an option" at bounding box center [263, 183] width 7 height 7
click at [264, 205] on span "Select an option" at bounding box center [263, 208] width 7 height 7
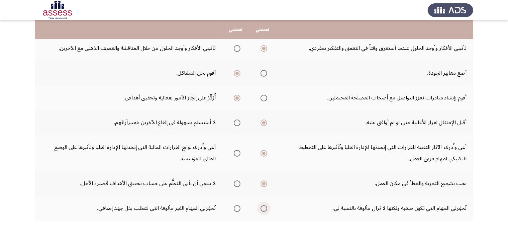
click at [264, 205] on input "Select an option" at bounding box center [263, 208] width 7 height 7
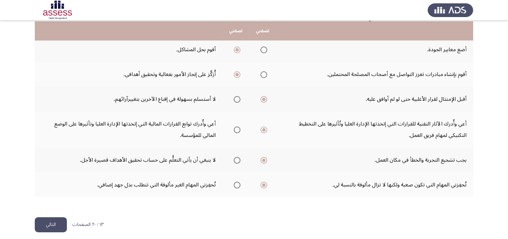
scroll to position [235, 0]
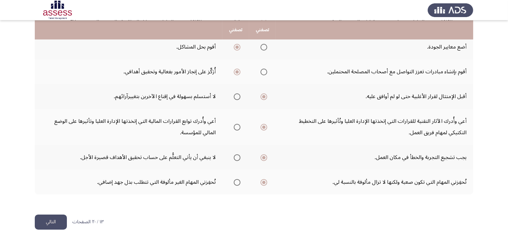
click at [46, 218] on button "التالي" at bounding box center [51, 221] width 32 height 15
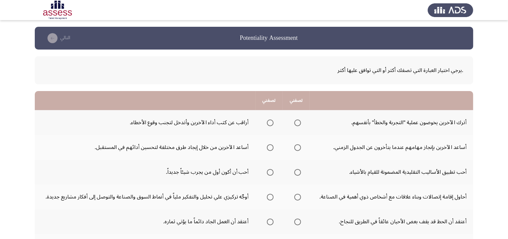
click at [270, 122] on span "Select an option" at bounding box center [270, 122] width 7 height 7
click at [270, 122] on input "Select an option" at bounding box center [270, 122] width 7 height 7
click at [298, 145] on span "Select an option" at bounding box center [297, 147] width 7 height 7
click at [298, 145] on input "Select an option" at bounding box center [297, 147] width 7 height 7
click at [300, 172] on span "Select an option" at bounding box center [297, 172] width 7 height 7
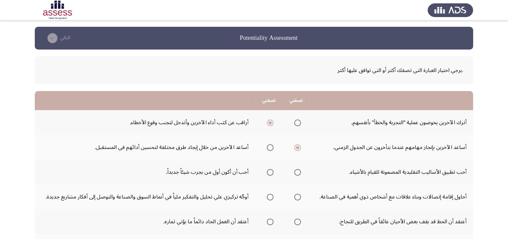
click at [300, 172] on input "Select an option" at bounding box center [297, 172] width 7 height 7
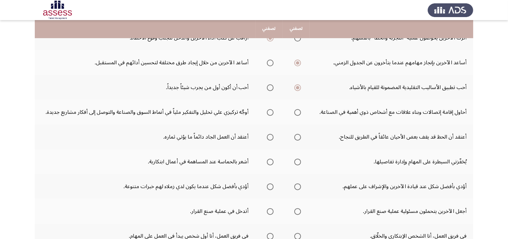
scroll to position [86, 0]
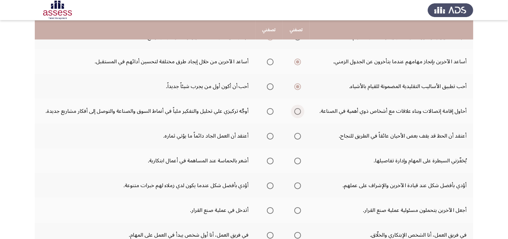
click at [295, 113] on span "Select an option" at bounding box center [297, 111] width 7 height 7
click at [295, 113] on input "Select an option" at bounding box center [297, 111] width 7 height 7
click at [268, 133] on span "Select an option" at bounding box center [270, 136] width 7 height 7
click at [268, 133] on input "Select an option" at bounding box center [270, 136] width 7 height 7
click at [272, 160] on span "Select an option" at bounding box center [270, 160] width 7 height 7
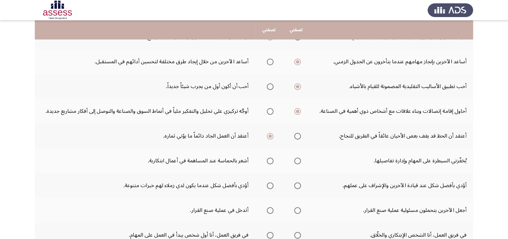
click at [272, 160] on input "Select an option" at bounding box center [270, 160] width 7 height 7
click at [271, 185] on span "Select an option" at bounding box center [270, 185] width 7 height 7
click at [271, 185] on input "Select an option" at bounding box center [270, 185] width 7 height 7
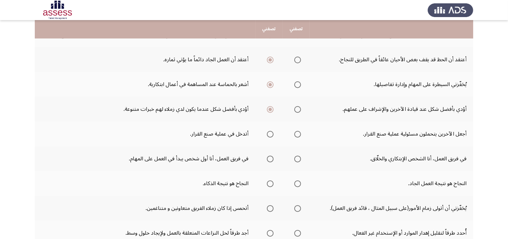
scroll to position [163, 0]
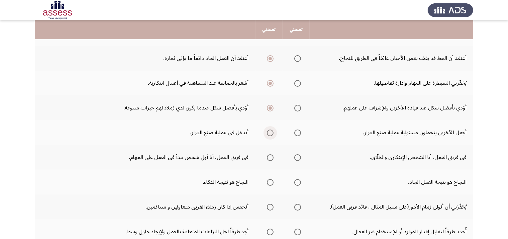
click at [272, 134] on span "Select an option" at bounding box center [270, 132] width 7 height 7
click at [272, 134] on input "Select an option" at bounding box center [270, 132] width 7 height 7
click at [274, 157] on th at bounding box center [268, 157] width 27 height 25
click at [269, 157] on span "Select an option" at bounding box center [270, 157] width 7 height 7
click at [269, 157] on input "Select an option" at bounding box center [270, 157] width 7 height 7
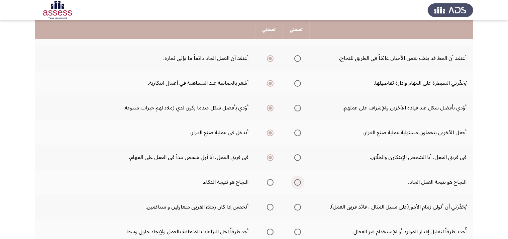
click at [298, 182] on span "Select an option" at bounding box center [297, 182] width 7 height 7
click at [298, 182] on input "Select an option" at bounding box center [297, 182] width 7 height 7
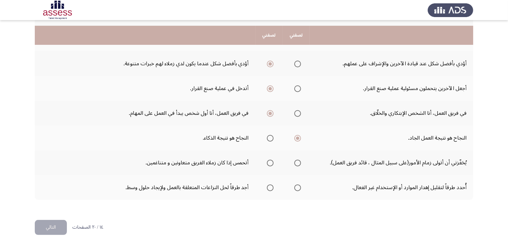
scroll to position [213, 0]
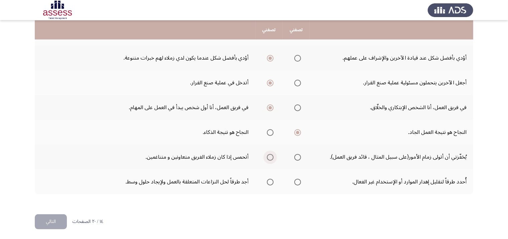
click at [273, 156] on span "Select an option" at bounding box center [270, 157] width 7 height 7
click at [273, 156] on input "Select an option" at bounding box center [270, 157] width 7 height 7
click at [299, 180] on span "Select an option" at bounding box center [297, 181] width 7 height 7
click at [299, 180] on input "Select an option" at bounding box center [297, 181] width 7 height 7
click at [42, 215] on button "التالي" at bounding box center [51, 221] width 32 height 15
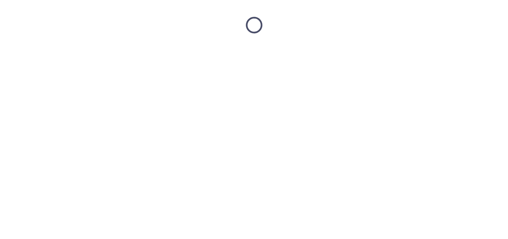
scroll to position [0, 0]
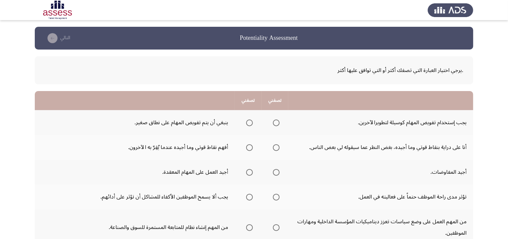
click at [276, 123] on span "Select an option" at bounding box center [276, 122] width 7 height 7
click at [276, 123] on input "Select an option" at bounding box center [276, 122] width 7 height 7
click at [277, 146] on span "Select an option" at bounding box center [276, 147] width 7 height 7
click at [277, 146] on input "Select an option" at bounding box center [276, 147] width 7 height 7
click at [282, 170] on th at bounding box center [274, 171] width 27 height 25
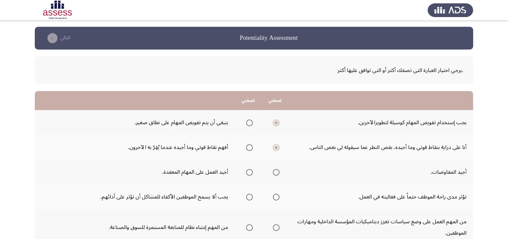
click at [276, 172] on span "Select an option" at bounding box center [276, 172] width 7 height 7
click at [276, 172] on input "Select an option" at bounding box center [276, 172] width 7 height 7
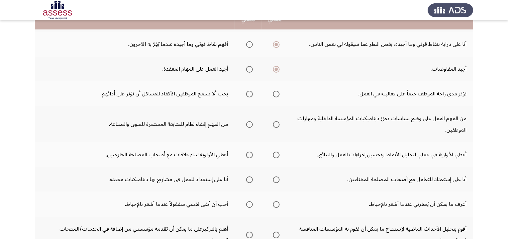
scroll to position [112, 0]
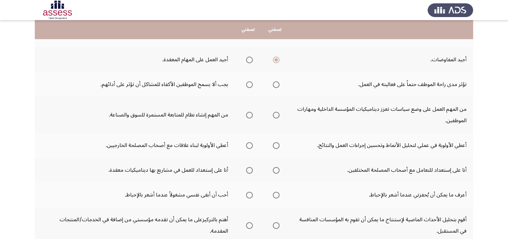
click at [274, 84] on span "Select an option" at bounding box center [276, 84] width 7 height 7
click at [274, 84] on input "Select an option" at bounding box center [276, 84] width 7 height 7
click at [278, 112] on span "Select an option" at bounding box center [276, 115] width 7 height 7
click at [278, 112] on input "Select an option" at bounding box center [276, 115] width 7 height 7
click at [249, 143] on span "Select an option" at bounding box center [249, 145] width 7 height 7
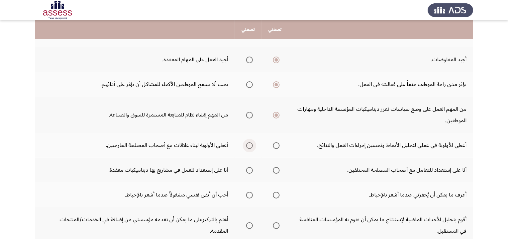
click at [249, 143] on input "Select an option" at bounding box center [249, 145] width 7 height 7
click at [278, 144] on span "Select an option" at bounding box center [276, 145] width 7 height 7
click at [278, 144] on input "Select an option" at bounding box center [276, 145] width 7 height 7
click at [276, 171] on span "Select an option" at bounding box center [276, 170] width 7 height 7
click at [276, 171] on input "Select an option" at bounding box center [276, 170] width 7 height 7
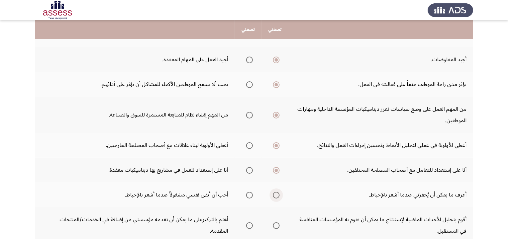
click at [276, 195] on span "Select an option" at bounding box center [276, 195] width 0 height 0
click at [276, 193] on input "Select an option" at bounding box center [276, 194] width 7 height 7
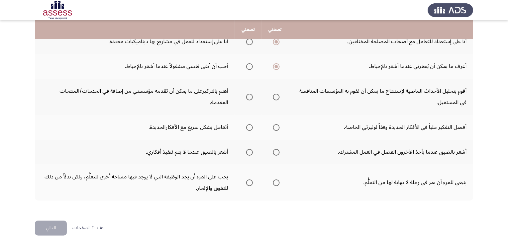
scroll to position [241, 0]
click at [251, 95] on span "Select an option" at bounding box center [249, 96] width 7 height 7
click at [251, 95] on input "Select an option" at bounding box center [249, 96] width 7 height 7
click at [279, 124] on span "Select an option" at bounding box center [276, 126] width 7 height 7
click at [279, 124] on input "Select an option" at bounding box center [276, 126] width 7 height 7
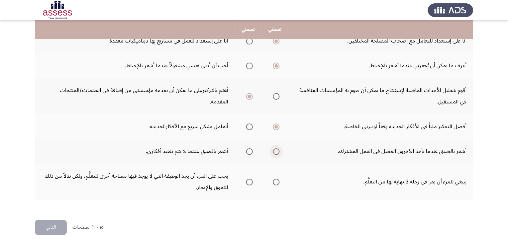
click at [276, 148] on span "Select an option" at bounding box center [276, 151] width 7 height 7
click at [276, 148] on input "Select an option" at bounding box center [276, 151] width 7 height 7
click at [250, 150] on span "Select an option" at bounding box center [249, 151] width 7 height 7
click at [250, 150] on input "Select an option" at bounding box center [249, 151] width 7 height 7
click at [276, 181] on span "Select an option" at bounding box center [276, 181] width 7 height 7
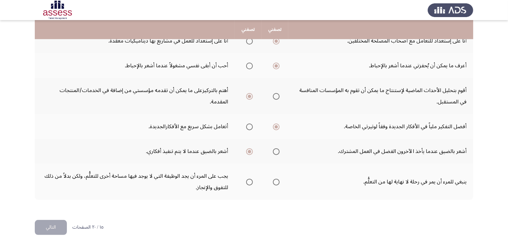
click at [276, 181] on input "Select an option" at bounding box center [276, 181] width 7 height 7
click at [50, 222] on button "التالي" at bounding box center [51, 227] width 32 height 15
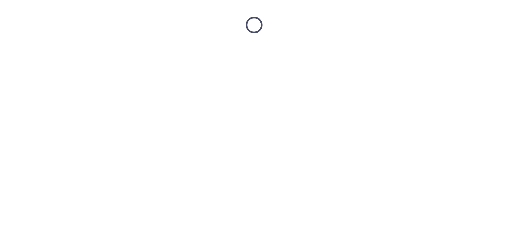
scroll to position [0, 0]
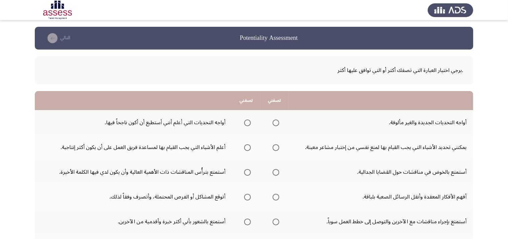
drag, startPoint x: 250, startPoint y: 122, endPoint x: 242, endPoint y: 124, distance: 7.5
click at [247, 122] on th at bounding box center [246, 122] width 28 height 25
click at [243, 124] on label "Select an option" at bounding box center [245, 122] width 9 height 7
click at [244, 124] on input "Select an option" at bounding box center [247, 122] width 7 height 7
click at [244, 145] on span "Select an option" at bounding box center [247, 147] width 7 height 7
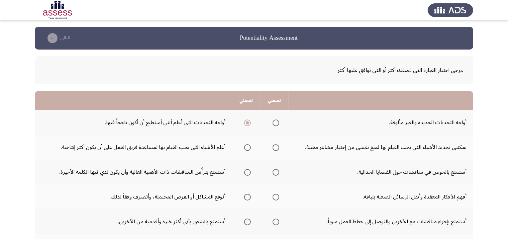
click at [244, 145] on input "Select an option" at bounding box center [247, 147] width 7 height 7
click at [274, 173] on span "Select an option" at bounding box center [275, 172] width 7 height 7
click at [274, 173] on input "Select an option" at bounding box center [275, 172] width 7 height 7
click at [247, 197] on span "Select an option" at bounding box center [247, 196] width 7 height 7
click at [247, 197] on input "Select an option" at bounding box center [247, 196] width 7 height 7
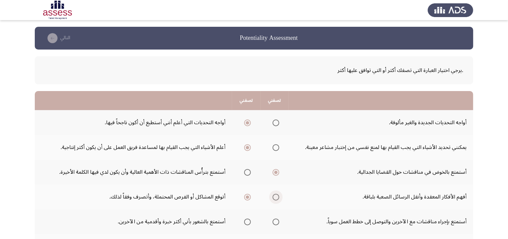
click at [276, 194] on span "Select an option" at bounding box center [275, 196] width 7 height 7
click at [276, 194] on input "Select an option" at bounding box center [275, 196] width 7 height 7
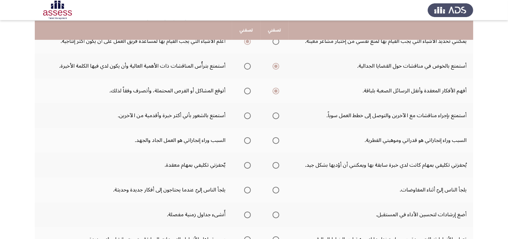
scroll to position [107, 0]
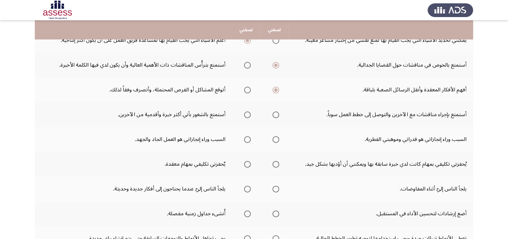
click at [272, 113] on span "Select an option" at bounding box center [275, 114] width 7 height 7
click at [272, 113] on input "Select an option" at bounding box center [275, 114] width 7 height 7
click at [247, 138] on span "Select an option" at bounding box center [247, 139] width 7 height 7
click at [247, 138] on input "Select an option" at bounding box center [247, 139] width 7 height 7
click at [274, 162] on span "Select an option" at bounding box center [275, 164] width 7 height 7
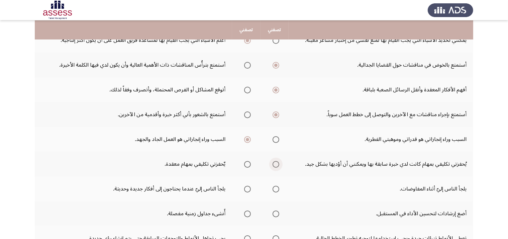
click at [274, 162] on input "Select an option" at bounding box center [275, 164] width 7 height 7
click at [244, 189] on span "Select an option" at bounding box center [247, 188] width 7 height 7
click at [244, 189] on input "Select an option" at bounding box center [247, 188] width 7 height 7
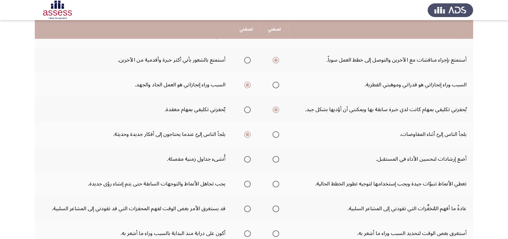
scroll to position [166, 0]
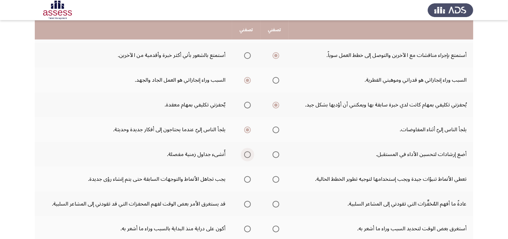
click at [244, 153] on span "Select an option" at bounding box center [247, 154] width 7 height 7
click at [244, 153] on input "Select an option" at bounding box center [247, 154] width 7 height 7
click at [244, 177] on span "Select an option" at bounding box center [247, 179] width 7 height 7
click at [244, 177] on input "Select an option" at bounding box center [247, 179] width 7 height 7
click at [275, 202] on span "Select an option" at bounding box center [275, 203] width 7 height 7
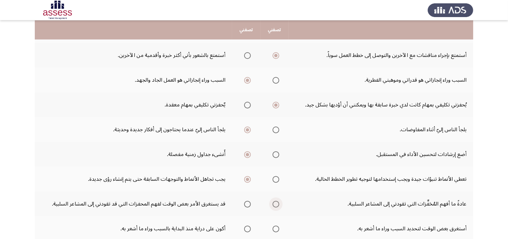
click at [275, 202] on input "Select an option" at bounding box center [275, 203] width 7 height 7
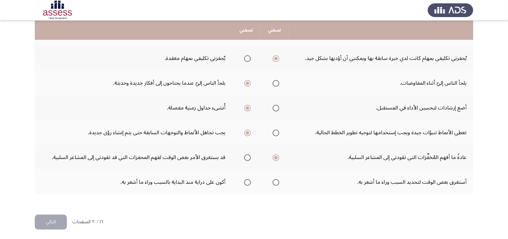
scroll to position [213, 0]
click at [247, 179] on span "Select an option" at bounding box center [247, 181] width 7 height 7
click at [247, 179] on input "Select an option" at bounding box center [247, 181] width 7 height 7
click at [40, 220] on button "التالي" at bounding box center [51, 221] width 32 height 15
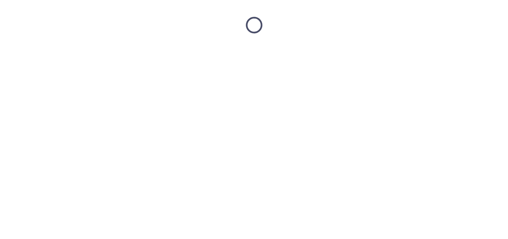
scroll to position [0, 0]
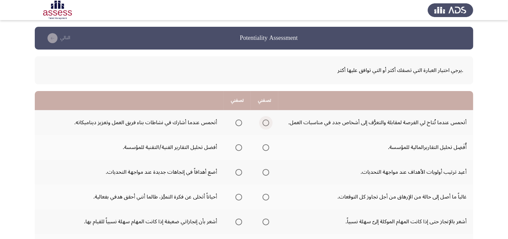
click at [268, 121] on span "Select an option" at bounding box center [265, 122] width 7 height 7
click at [268, 121] on input "Select an option" at bounding box center [265, 122] width 7 height 7
click at [267, 147] on span "Select an option" at bounding box center [265, 147] width 7 height 7
click at [267, 147] on input "Select an option" at bounding box center [265, 147] width 7 height 7
click at [264, 171] on span "Select an option" at bounding box center [265, 172] width 7 height 7
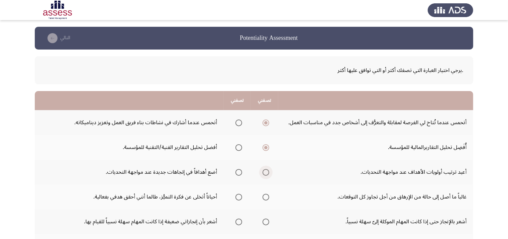
click at [264, 171] on input "Select an option" at bounding box center [265, 172] width 7 height 7
click at [239, 197] on span "Select an option" at bounding box center [238, 196] width 7 height 7
click at [239, 197] on input "Select an option" at bounding box center [238, 196] width 7 height 7
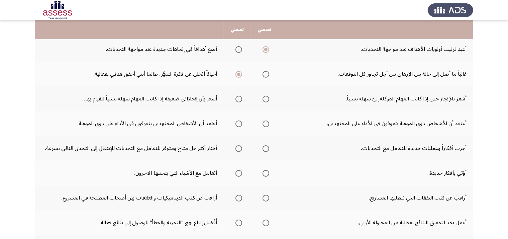
scroll to position [125, 0]
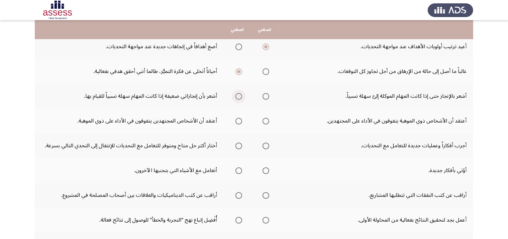
click at [237, 94] on span "Select an option" at bounding box center [238, 96] width 7 height 7
click at [237, 94] on input "Select an option" at bounding box center [238, 96] width 7 height 7
click at [240, 120] on span "Select an option" at bounding box center [238, 121] width 7 height 7
click at [240, 120] on input "Select an option" at bounding box center [238, 121] width 7 height 7
click at [235, 144] on span "Select an option" at bounding box center [238, 145] width 7 height 7
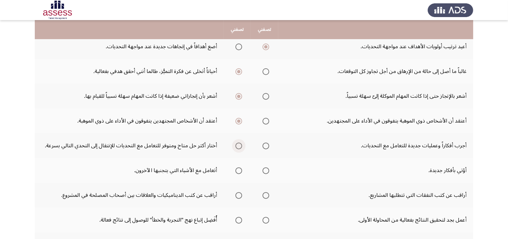
click at [235, 144] on input "Select an option" at bounding box center [238, 145] width 7 height 7
click at [263, 168] on span "Select an option" at bounding box center [265, 170] width 7 height 7
click at [263, 168] on input "Select an option" at bounding box center [265, 170] width 7 height 7
click at [269, 191] on th at bounding box center [264, 194] width 27 height 25
click at [265, 194] on span "Select an option" at bounding box center [265, 195] width 7 height 7
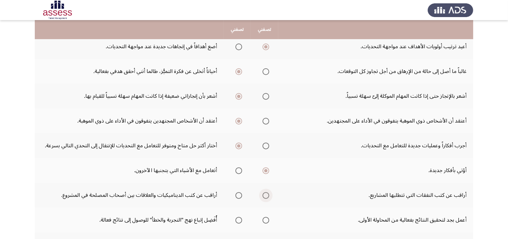
click at [265, 194] on input "Select an option" at bounding box center [265, 195] width 7 height 7
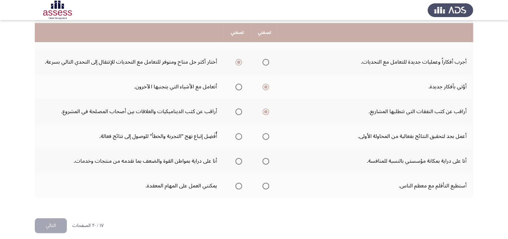
scroll to position [213, 0]
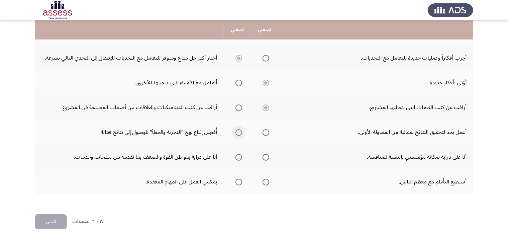
click at [238, 131] on span "Select an option" at bounding box center [238, 132] width 7 height 7
click at [238, 131] on input "Select an option" at bounding box center [238, 132] width 7 height 7
click at [265, 157] on span "Select an option" at bounding box center [265, 157] width 7 height 7
click at [265, 157] on input "Select an option" at bounding box center [265, 157] width 7 height 7
click at [268, 179] on span "Select an option" at bounding box center [265, 181] width 7 height 7
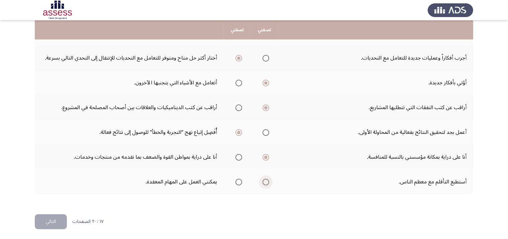
click at [268, 179] on input "Select an option" at bounding box center [265, 181] width 7 height 7
click at [60, 215] on button "التالي" at bounding box center [51, 221] width 32 height 15
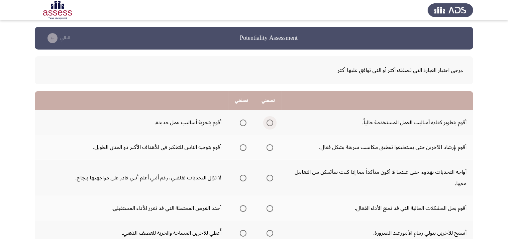
click at [272, 122] on span "Select an option" at bounding box center [269, 122] width 7 height 7
click at [272, 122] on input "Select an option" at bounding box center [269, 122] width 7 height 7
click at [268, 148] on span "Select an option" at bounding box center [269, 147] width 7 height 7
click at [268, 148] on input "Select an option" at bounding box center [269, 147] width 7 height 7
click at [268, 175] on span "Select an option" at bounding box center [269, 177] width 7 height 7
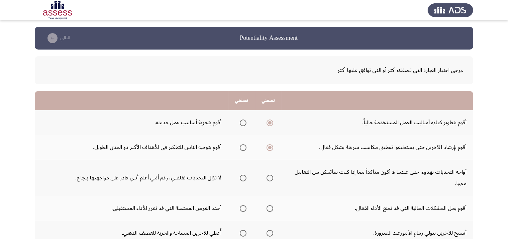
click at [268, 175] on input "Select an option" at bounding box center [269, 177] width 7 height 7
click at [242, 207] on span "Select an option" at bounding box center [243, 208] width 7 height 7
click at [242, 207] on input "Select an option" at bounding box center [243, 208] width 7 height 7
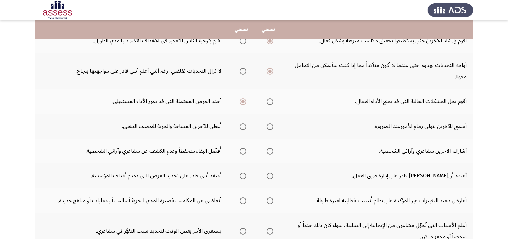
scroll to position [107, 0]
click at [268, 127] on span "Select an option" at bounding box center [269, 126] width 7 height 7
click at [268, 127] on input "Select an option" at bounding box center [269, 126] width 7 height 7
click at [244, 150] on span "Select an option" at bounding box center [243, 150] width 7 height 7
click at [244, 150] on input "Select an option" at bounding box center [243, 150] width 7 height 7
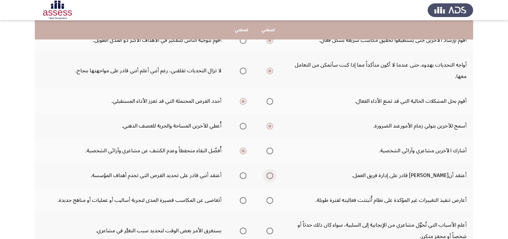
click at [270, 174] on span "Select an option" at bounding box center [269, 175] width 7 height 7
click at [270, 174] on input "Select an option" at bounding box center [269, 175] width 7 height 7
click at [244, 198] on span "Select an option" at bounding box center [243, 200] width 7 height 7
click at [244, 198] on input "Select an option" at bounding box center [243, 200] width 7 height 7
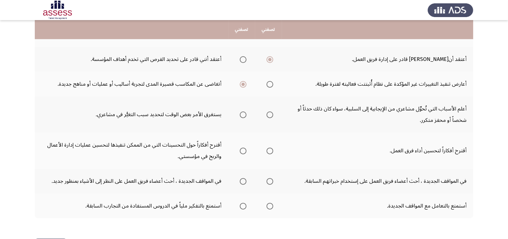
scroll to position [226, 0]
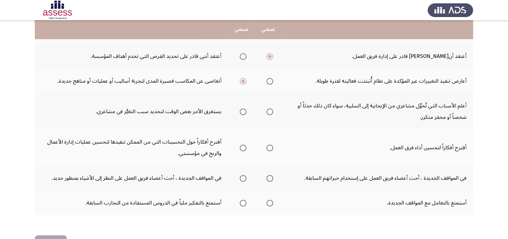
click at [241, 109] on span "Select an option" at bounding box center [243, 111] width 7 height 7
click at [241, 109] on input "Select an option" at bounding box center [243, 111] width 7 height 7
click at [245, 147] on span "Select an option" at bounding box center [243, 147] width 7 height 7
click at [245, 147] on input "Select an option" at bounding box center [243, 147] width 7 height 7
click at [245, 178] on span "Select an option" at bounding box center [243, 178] width 7 height 7
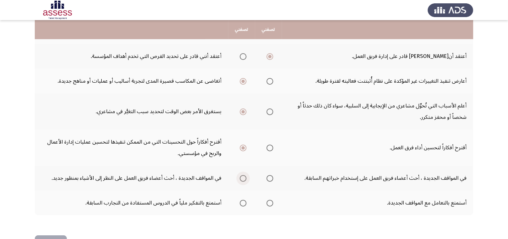
click at [245, 178] on input "Select an option" at bounding box center [243, 178] width 7 height 7
click at [246, 203] on span "Select an option" at bounding box center [243, 202] width 7 height 7
click at [246, 203] on input "Select an option" at bounding box center [243, 202] width 7 height 7
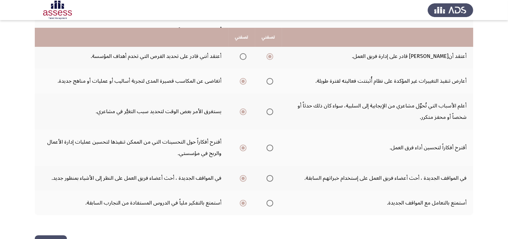
scroll to position [247, 0]
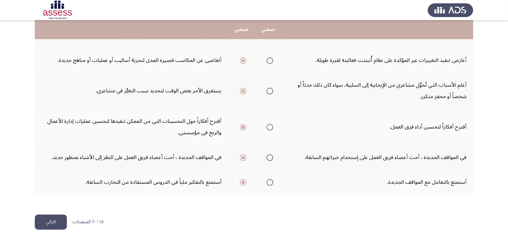
click at [58, 217] on button "التالي" at bounding box center [51, 221] width 32 height 15
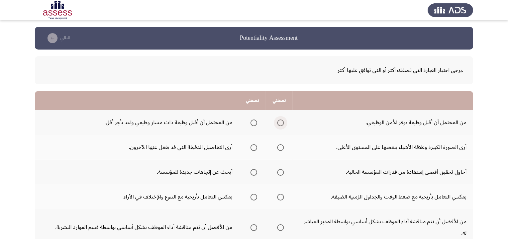
click at [281, 122] on span "Select an option" at bounding box center [280, 122] width 7 height 7
click at [281, 122] on input "Select an option" at bounding box center [280, 122] width 7 height 7
click at [255, 146] on span "Select an option" at bounding box center [253, 147] width 7 height 7
click at [255, 146] on input "Select an option" at bounding box center [253, 147] width 7 height 7
click at [253, 169] on span "Select an option" at bounding box center [253, 172] width 7 height 7
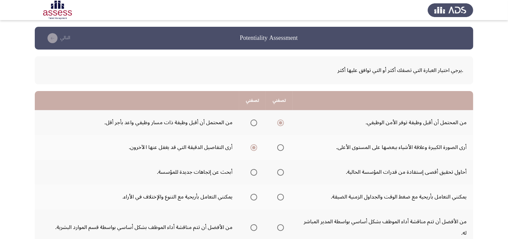
click at [253, 169] on input "Select an option" at bounding box center [253, 172] width 7 height 7
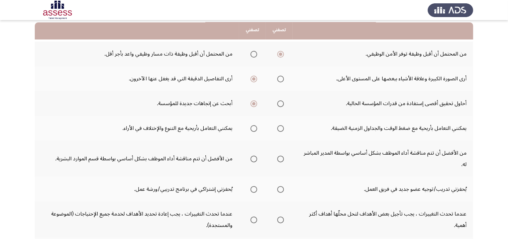
scroll to position [70, 0]
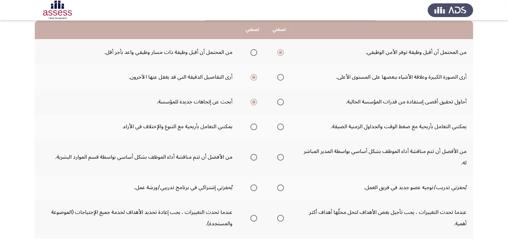
click at [252, 126] on span "Select an option" at bounding box center [253, 126] width 7 height 7
click at [252, 126] on input "Select an option" at bounding box center [253, 126] width 7 height 7
click at [282, 154] on span "Select an option" at bounding box center [280, 157] width 7 height 7
click at [282, 154] on input "Select an option" at bounding box center [280, 157] width 7 height 7
click at [250, 184] on span "Select an option" at bounding box center [253, 187] width 7 height 7
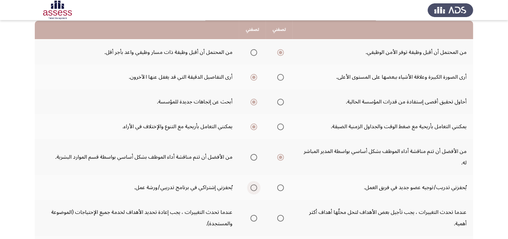
click at [250, 184] on input "Select an option" at bounding box center [253, 187] width 7 height 7
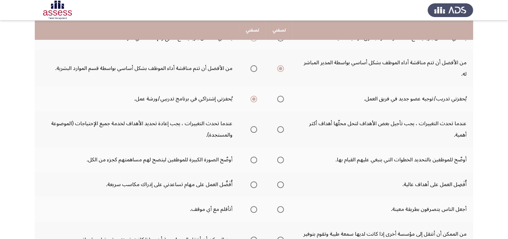
scroll to position [159, 0]
click at [252, 126] on span "Select an option" at bounding box center [253, 129] width 7 height 7
click at [252, 126] on input "Select an option" at bounding box center [253, 129] width 7 height 7
click at [277, 156] on span "Select an option" at bounding box center [280, 159] width 7 height 7
click at [277, 156] on input "Select an option" at bounding box center [280, 159] width 7 height 7
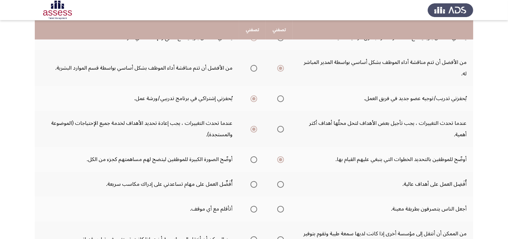
click at [279, 181] on span "Select an option" at bounding box center [280, 184] width 7 height 7
click at [279, 181] on input "Select an option" at bounding box center [280, 184] width 7 height 7
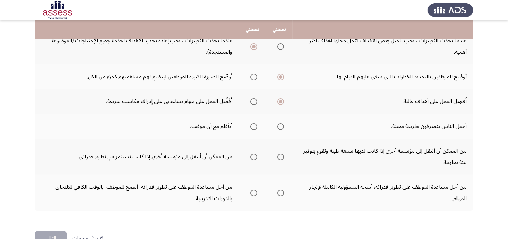
scroll to position [247, 0]
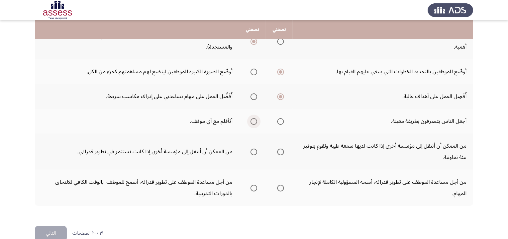
click at [252, 118] on span "Select an option" at bounding box center [253, 121] width 7 height 7
click at [252, 118] on input "Select an option" at bounding box center [253, 121] width 7 height 7
click at [281, 148] on span "Select an option" at bounding box center [280, 151] width 7 height 7
click at [281, 148] on input "Select an option" at bounding box center [280, 151] width 7 height 7
click at [52, 226] on button "التالي" at bounding box center [51, 233] width 32 height 15
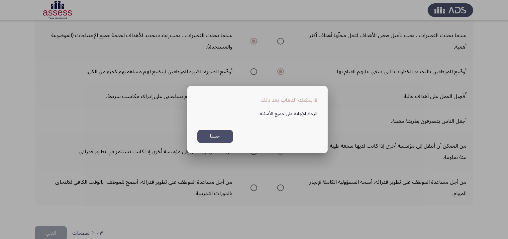
scroll to position [0, 0]
click at [220, 137] on button "حسنا" at bounding box center [215, 136] width 36 height 13
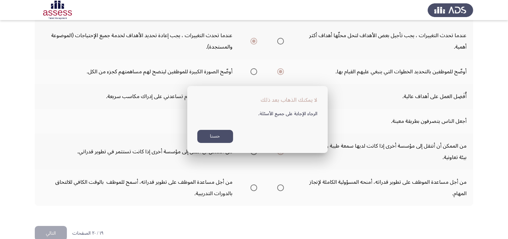
scroll to position [247, 0]
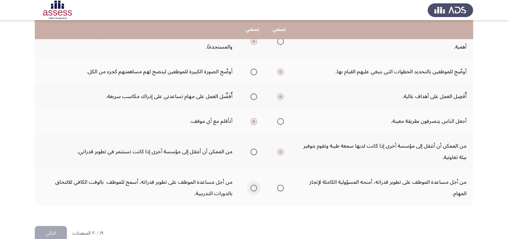
click at [255, 184] on span "Select an option" at bounding box center [253, 187] width 7 height 7
click at [255, 184] on input "Select an option" at bounding box center [253, 187] width 7 height 7
click at [51, 226] on button "التالي" at bounding box center [51, 233] width 32 height 15
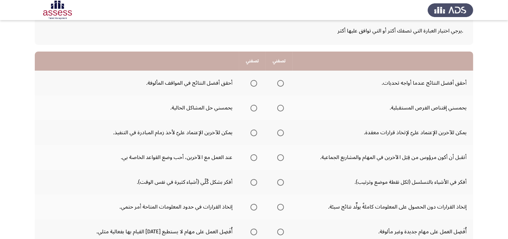
scroll to position [35, 0]
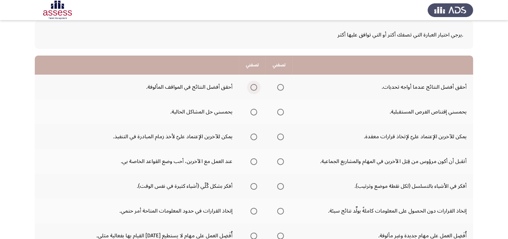
click at [253, 85] on span "Select an option" at bounding box center [253, 87] width 7 height 7
click at [253, 85] on input "Select an option" at bounding box center [253, 87] width 7 height 7
click at [255, 112] on span "Select an option" at bounding box center [253, 112] width 7 height 7
click at [255, 112] on input "Select an option" at bounding box center [253, 112] width 7 height 7
click at [254, 137] on span "Select an option" at bounding box center [253, 136] width 7 height 7
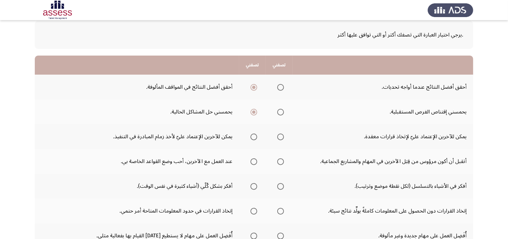
click at [254, 137] on input "Select an option" at bounding box center [253, 136] width 7 height 7
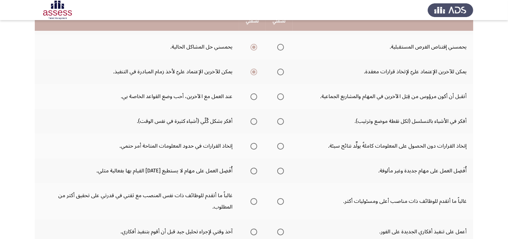
scroll to position [102, 0]
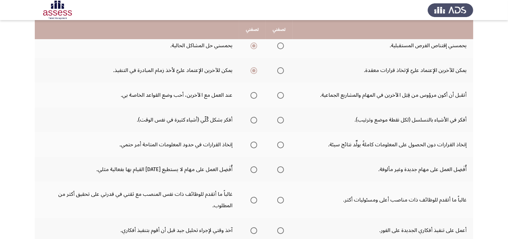
click at [282, 96] on span "Select an option" at bounding box center [280, 95] width 7 height 7
click at [282, 96] on input "Select an option" at bounding box center [280, 95] width 7 height 7
click at [281, 119] on span "Select an option" at bounding box center [280, 120] width 7 height 7
click at [281, 119] on input "Select an option" at bounding box center [280, 120] width 7 height 7
click at [253, 143] on span "Select an option" at bounding box center [253, 144] width 7 height 7
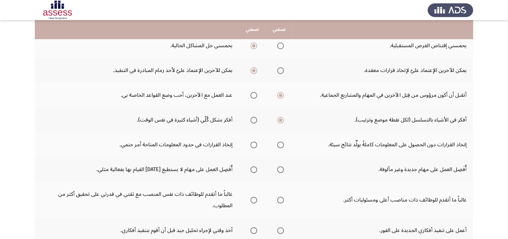
click at [253, 143] on input "Select an option" at bounding box center [253, 144] width 7 height 7
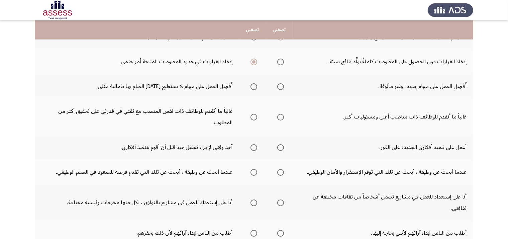
scroll to position [186, 0]
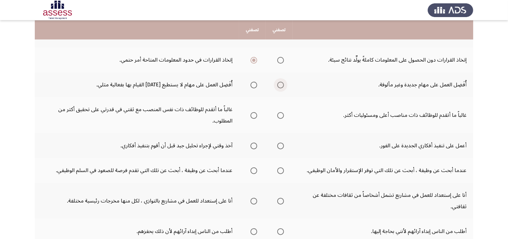
click at [282, 84] on span "Select an option" at bounding box center [280, 85] width 7 height 7
click at [282, 84] on input "Select an option" at bounding box center [280, 85] width 7 height 7
click at [255, 114] on span "Select an option" at bounding box center [253, 115] width 7 height 7
click at [255, 114] on input "Select an option" at bounding box center [253, 115] width 7 height 7
click at [255, 143] on span "Select an option" at bounding box center [253, 145] width 7 height 7
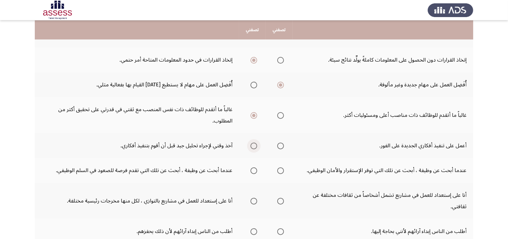
click at [255, 143] on input "Select an option" at bounding box center [253, 145] width 7 height 7
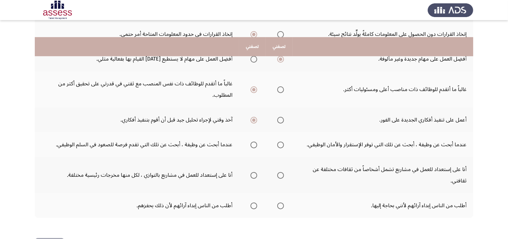
scroll to position [235, 0]
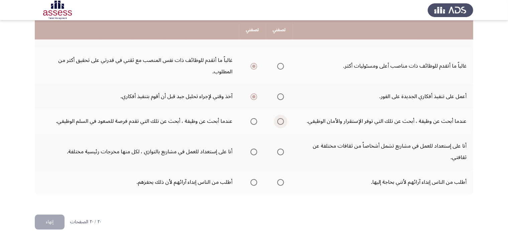
click at [280, 121] on span "Select an option" at bounding box center [280, 121] width 7 height 7
click at [280, 121] on input "Select an option" at bounding box center [280, 121] width 7 height 7
click at [280, 150] on span "Select an option" at bounding box center [280, 151] width 7 height 7
click at [280, 150] on input "Select an option" at bounding box center [280, 151] width 7 height 7
click at [252, 181] on span "Select an option" at bounding box center [253, 182] width 7 height 7
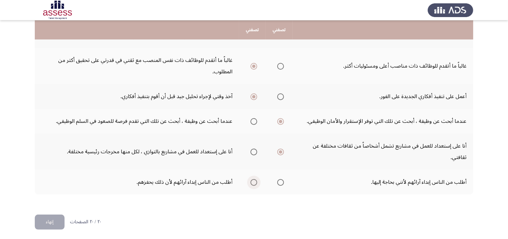
click at [252, 181] on input "Select an option" at bounding box center [253, 182] width 7 height 7
click at [47, 216] on button "إنهاء" at bounding box center [50, 221] width 30 height 15
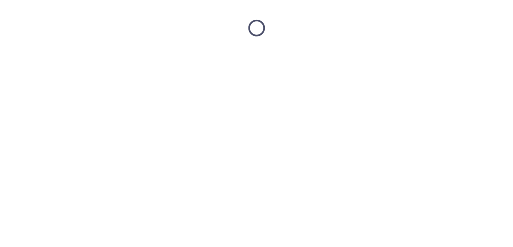
scroll to position [0, 0]
